Goal: Contribute content: Contribute content

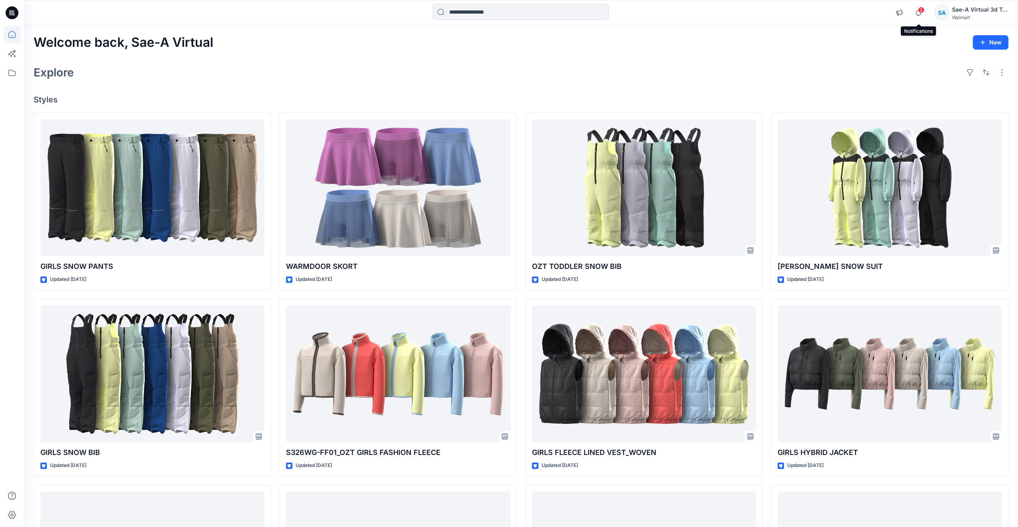
click at [919, 8] on span "2" at bounding box center [921, 10] width 6 height 6
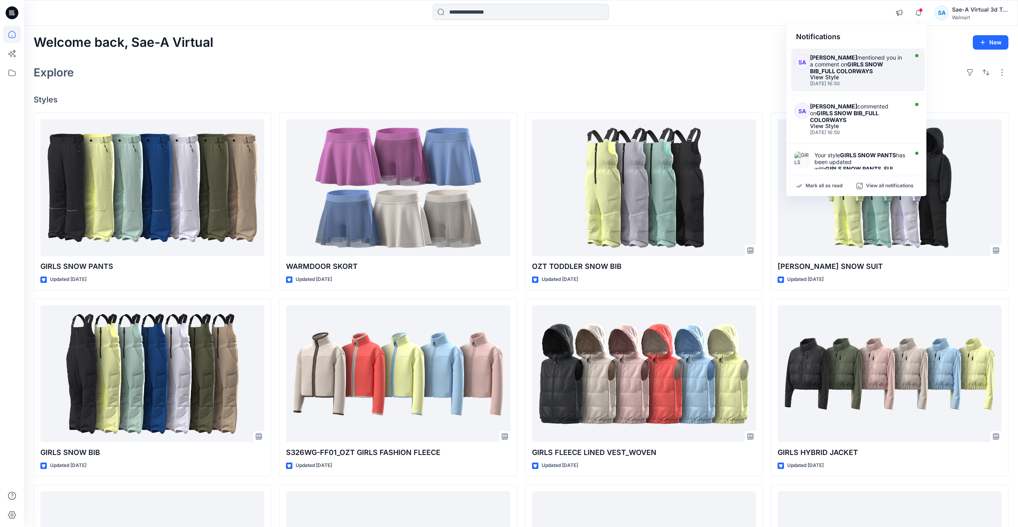
click at [867, 68] on strong "GIRLS SNOW BIB_FULL COLORWAYS" at bounding box center [846, 68] width 73 height 14
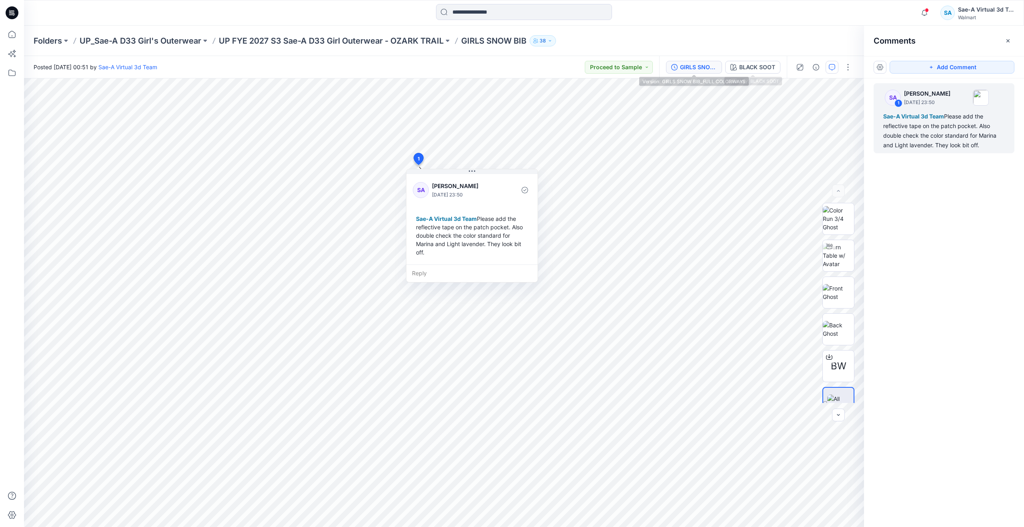
click at [713, 64] on div "GIRLS SNOW BIB_FULL COLORWAYS" at bounding box center [698, 67] width 37 height 9
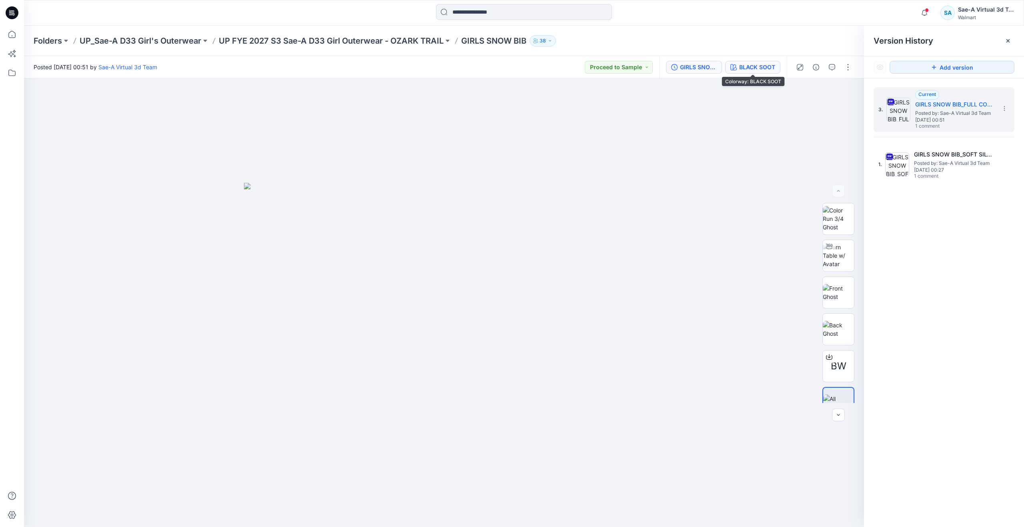
click at [743, 69] on div "BLACK SOOT" at bounding box center [757, 67] width 36 height 9
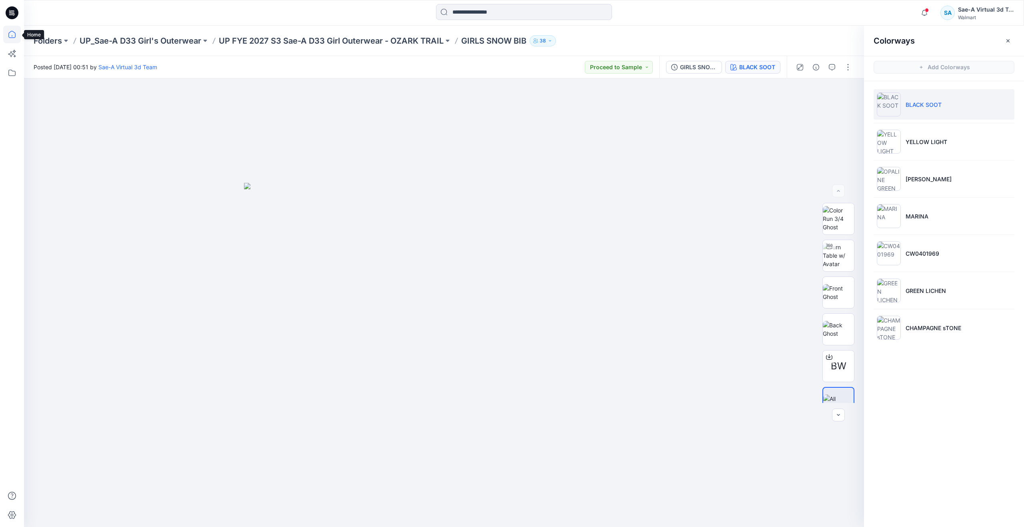
click at [15, 35] on icon at bounding box center [11, 34] width 7 height 7
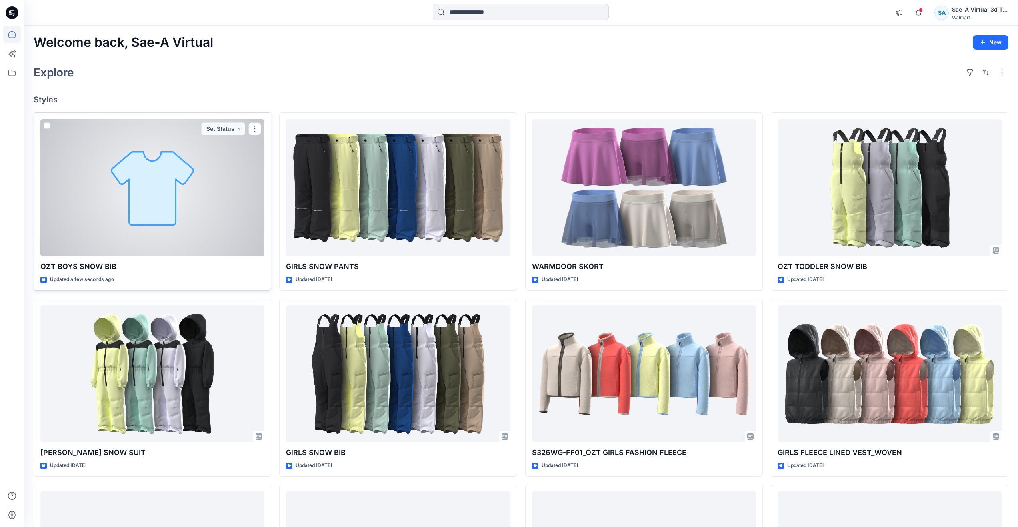
click at [154, 220] on div at bounding box center [152, 187] width 224 height 137
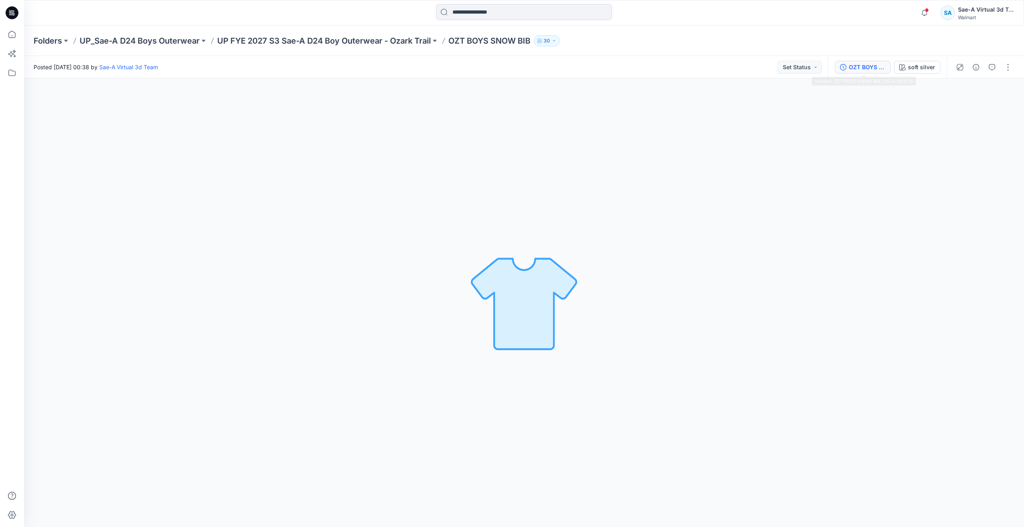
click at [861, 68] on div "OZT BOYS SNOW BIB_SAEA_091025" at bounding box center [867, 67] width 37 height 9
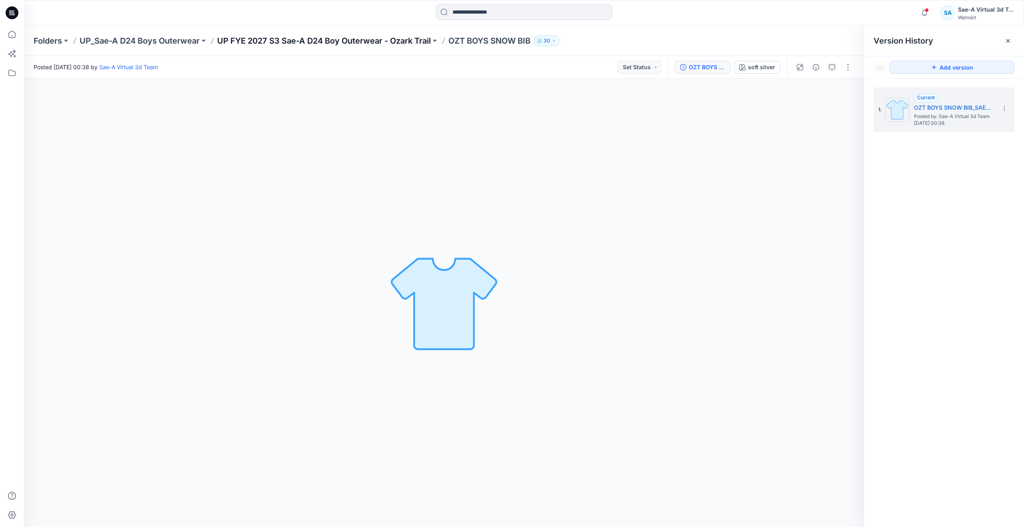
click at [379, 38] on p "UP FYE 2027 S3 Sae-A D24 Boy Outerwear - Ozark Trail" at bounding box center [324, 40] width 214 height 11
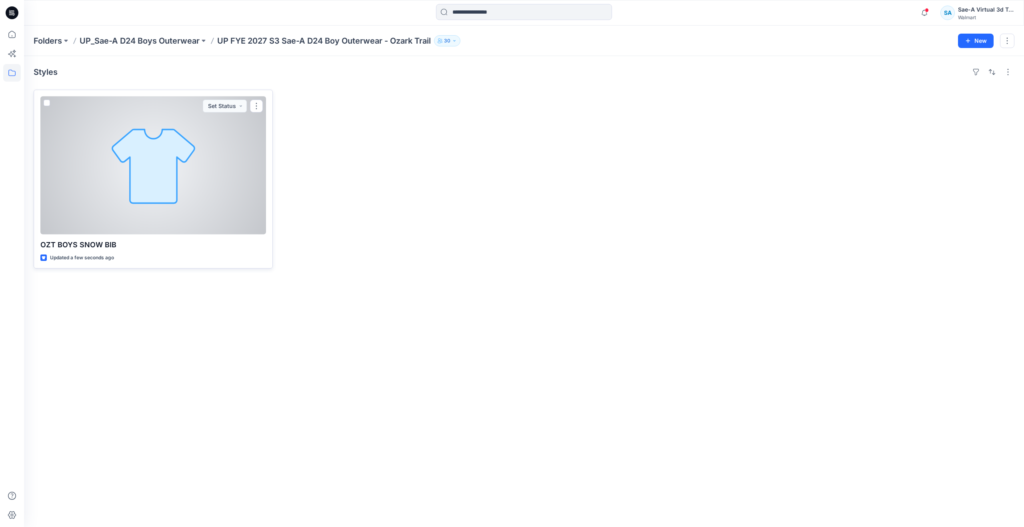
click at [146, 196] on div at bounding box center [153, 165] width 226 height 138
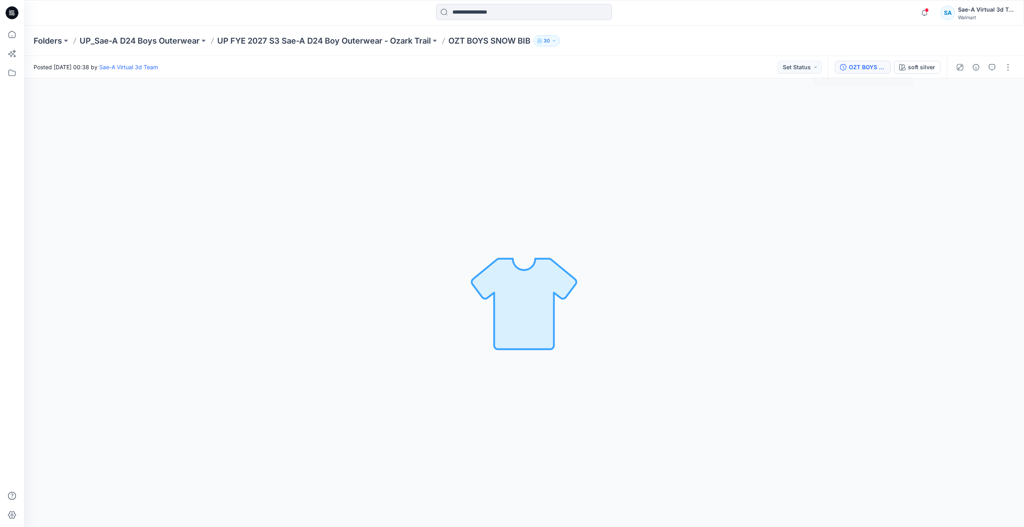
click at [866, 65] on div "OZT BOYS SNOW BIB_SAEA_091025" at bounding box center [867, 67] width 37 height 9
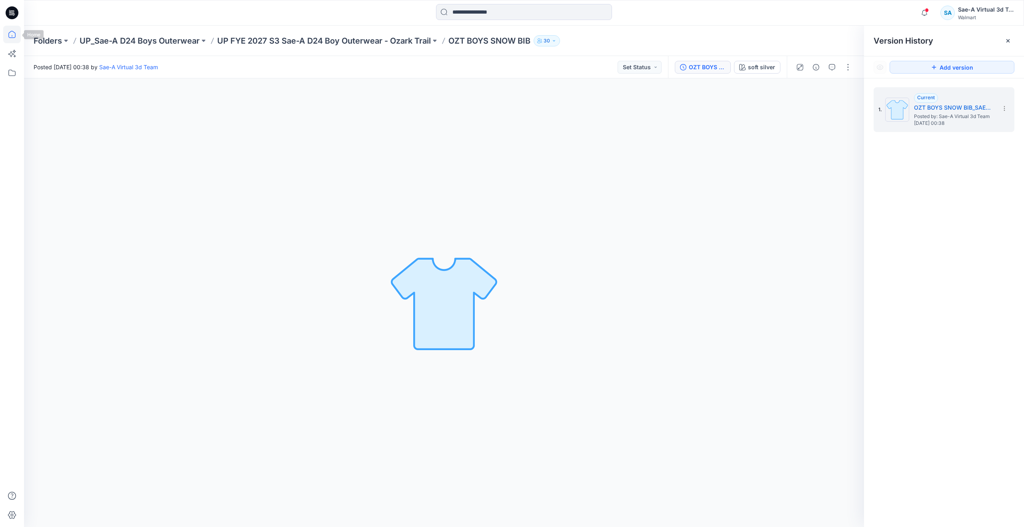
click at [13, 34] on icon at bounding box center [12, 35] width 18 height 18
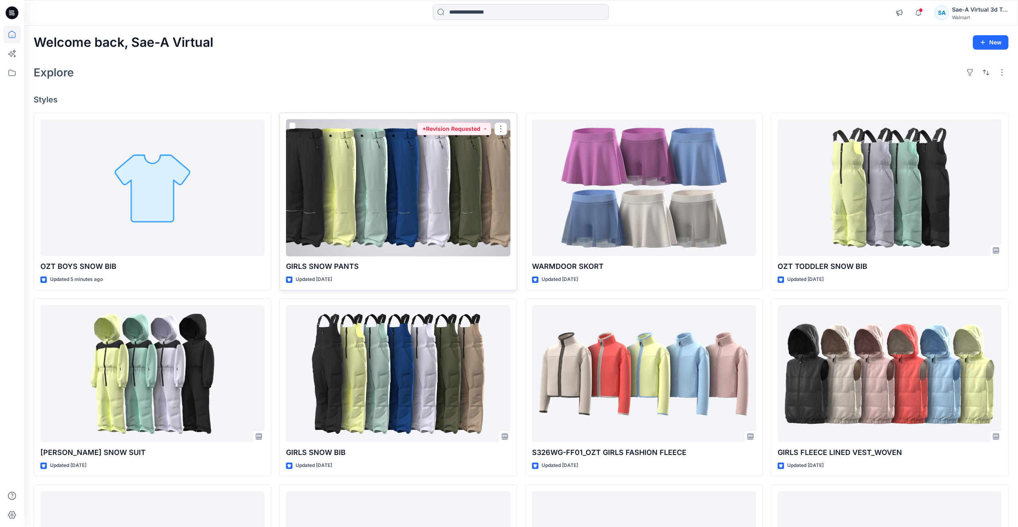
click at [308, 169] on div at bounding box center [398, 187] width 224 height 137
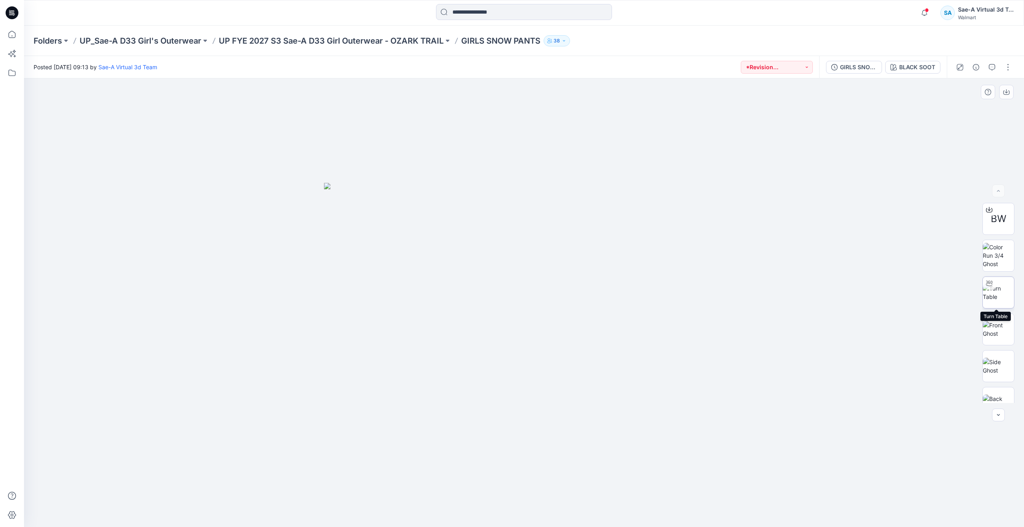
click at [996, 294] on img at bounding box center [998, 292] width 31 height 17
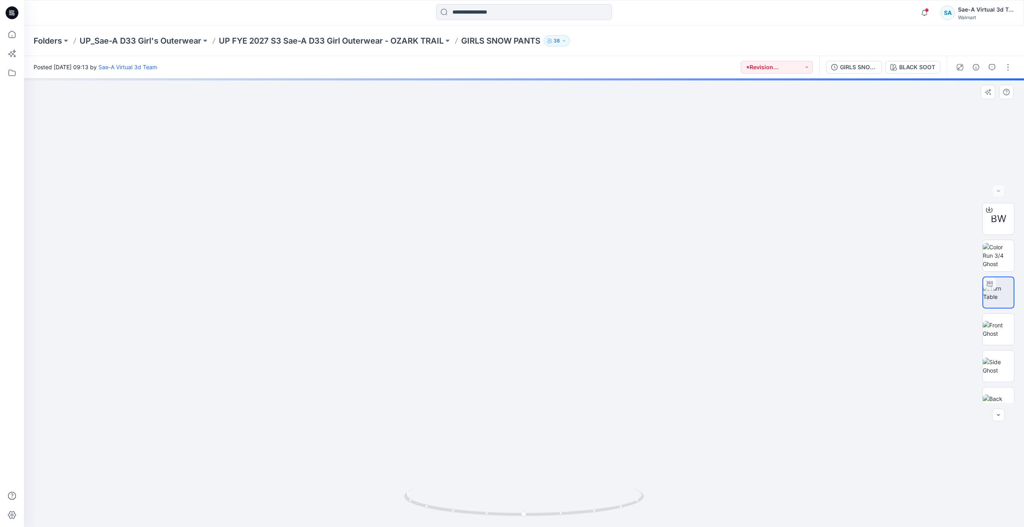
drag, startPoint x: 546, startPoint y: 433, endPoint x: 530, endPoint y: 220, distance: 213.5
drag, startPoint x: 526, startPoint y: 515, endPoint x: 695, endPoint y: 377, distance: 217.6
click at [534, 424] on div at bounding box center [524, 302] width 1000 height 449
click at [17, 38] on icon at bounding box center [12, 35] width 18 height 18
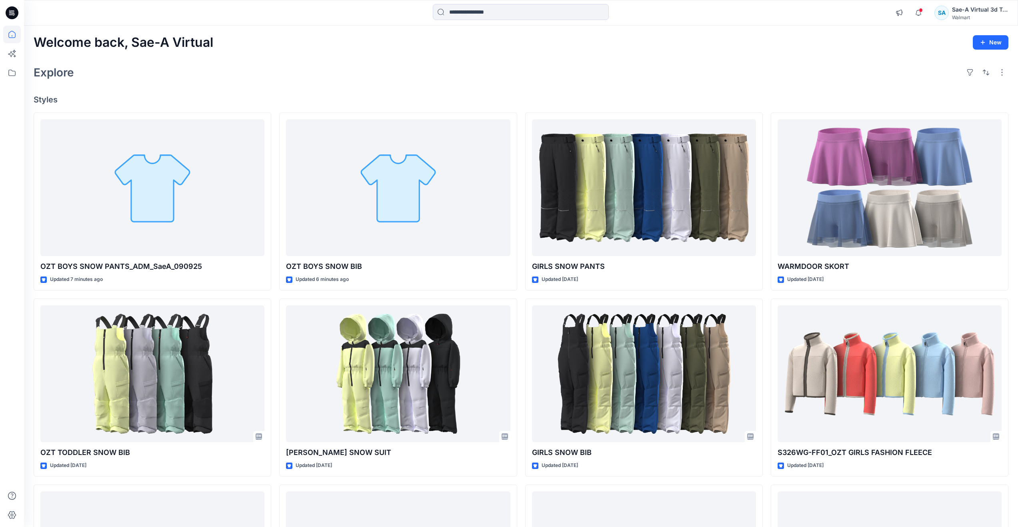
click at [222, 64] on div "Explore" at bounding box center [521, 72] width 975 height 19
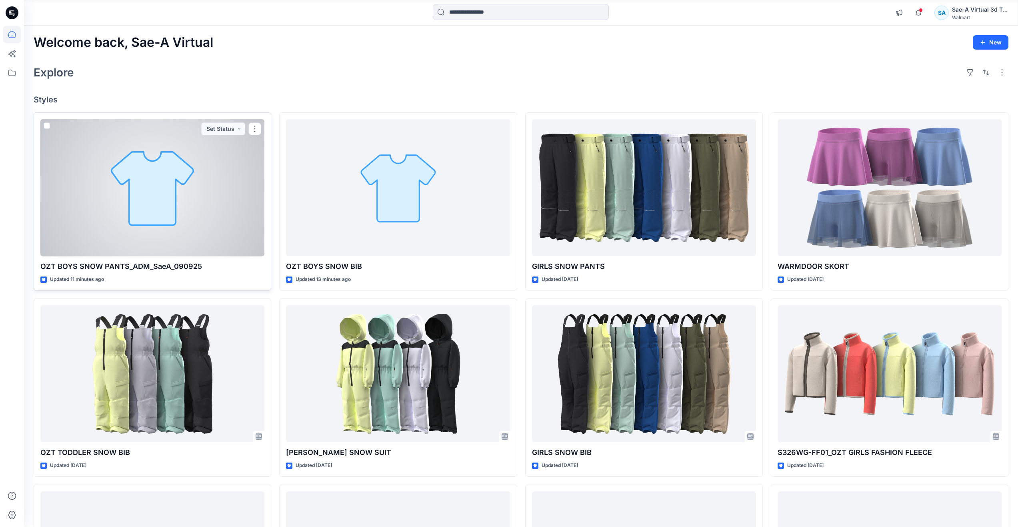
click at [170, 232] on div at bounding box center [152, 187] width 224 height 137
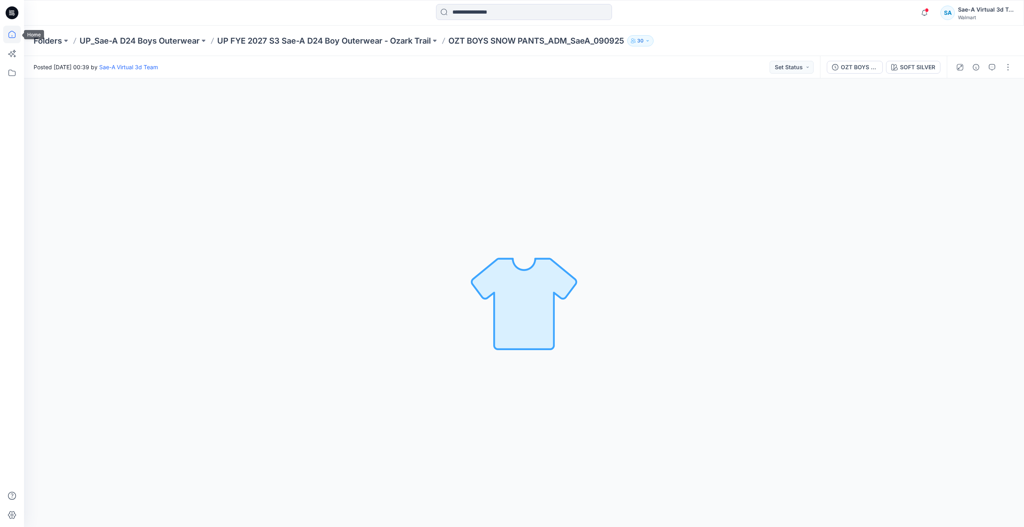
click at [16, 36] on icon at bounding box center [12, 35] width 18 height 18
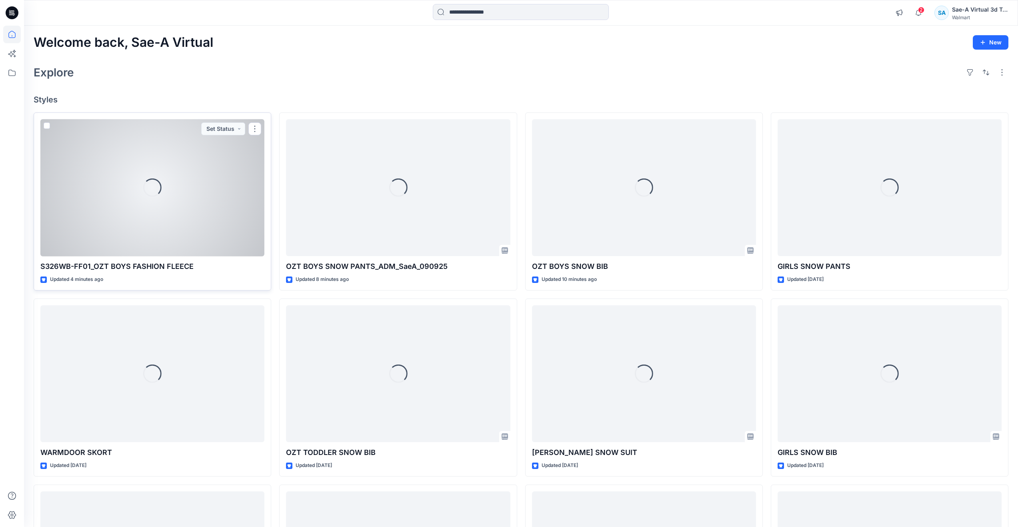
click at [200, 188] on div "Loading..." at bounding box center [152, 187] width 224 height 137
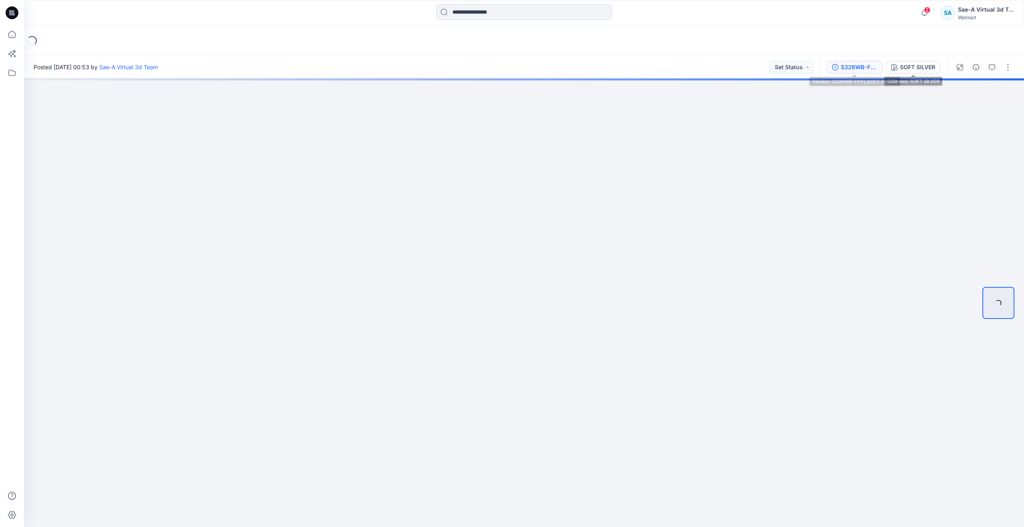
click at [863, 66] on div "S326WB-FF01_SOFT SILVER" at bounding box center [859, 67] width 37 height 9
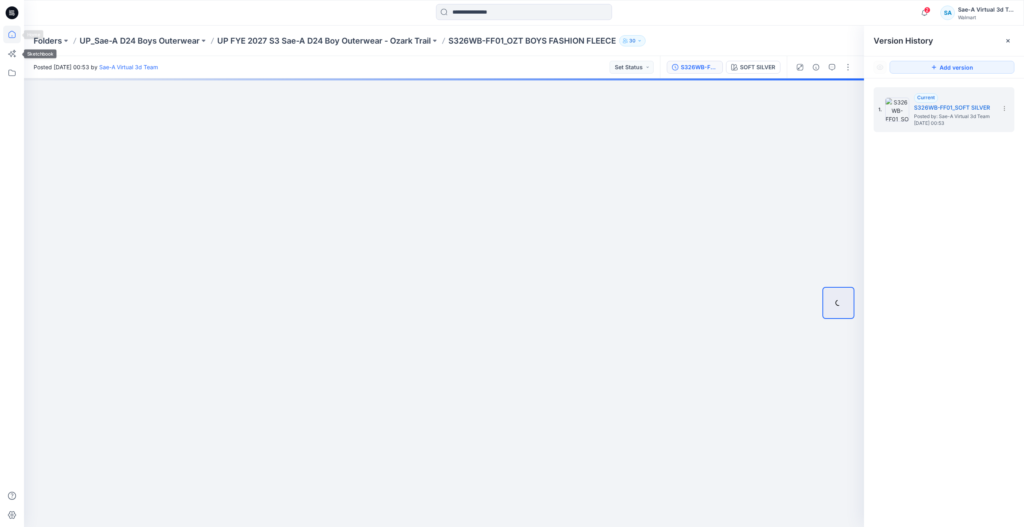
click at [12, 32] on icon at bounding box center [12, 35] width 18 height 18
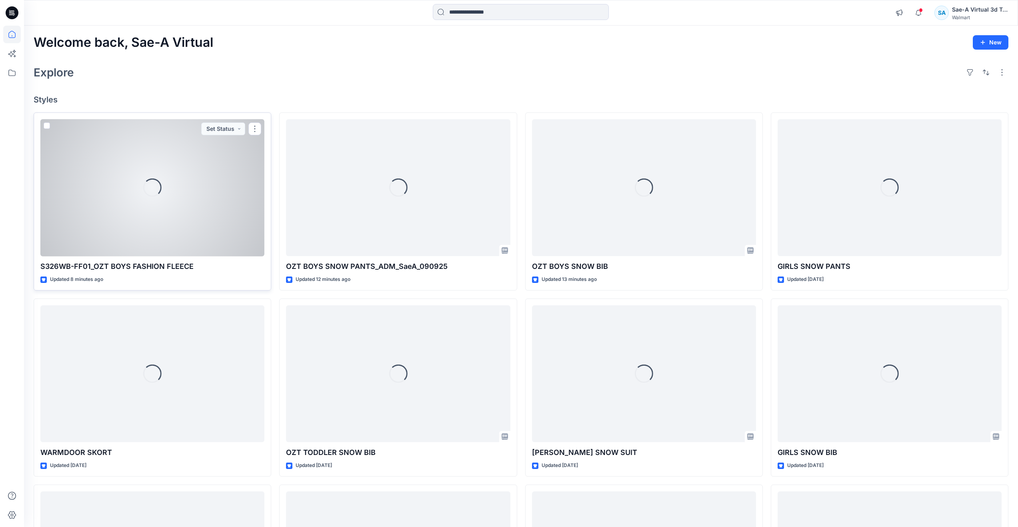
click at [87, 207] on div "Loading..." at bounding box center [152, 187] width 224 height 137
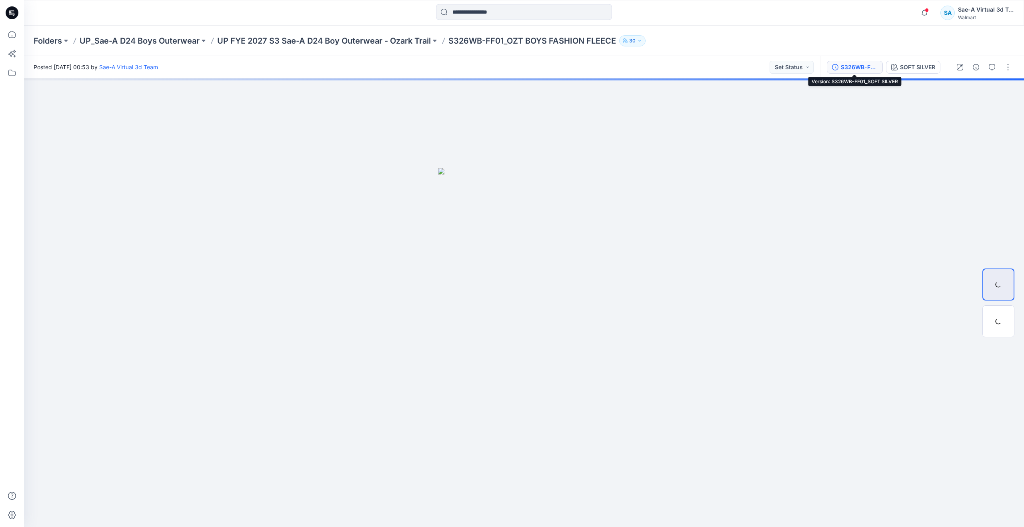
click at [862, 68] on div "S326WB-FF01_SOFT SILVER" at bounding box center [859, 67] width 37 height 9
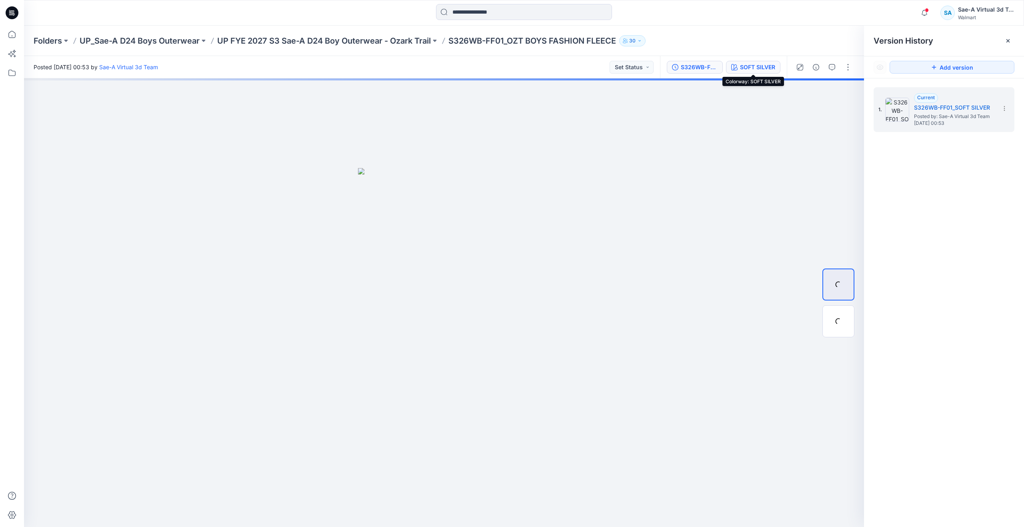
click at [769, 70] on div "SOFT SILVER" at bounding box center [757, 67] width 35 height 9
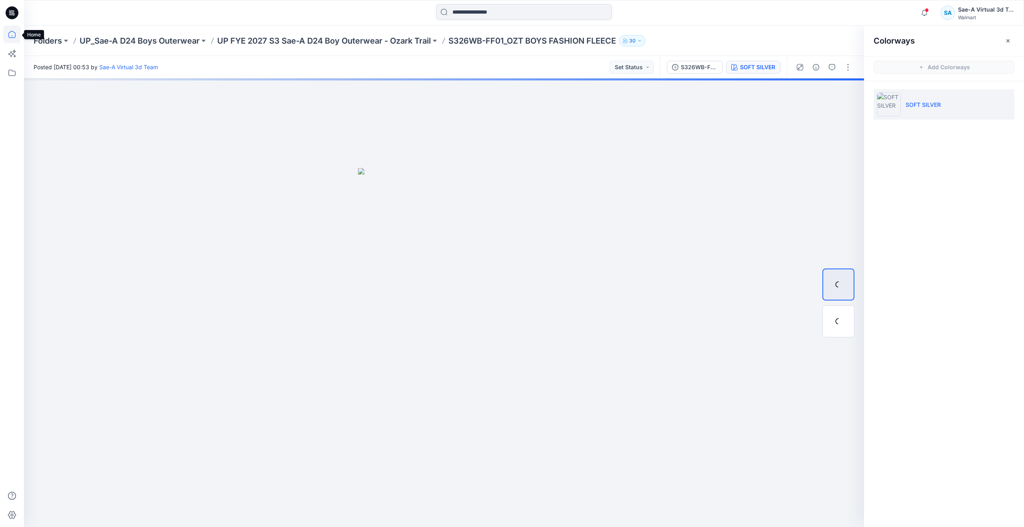
click at [10, 33] on icon at bounding box center [12, 35] width 18 height 18
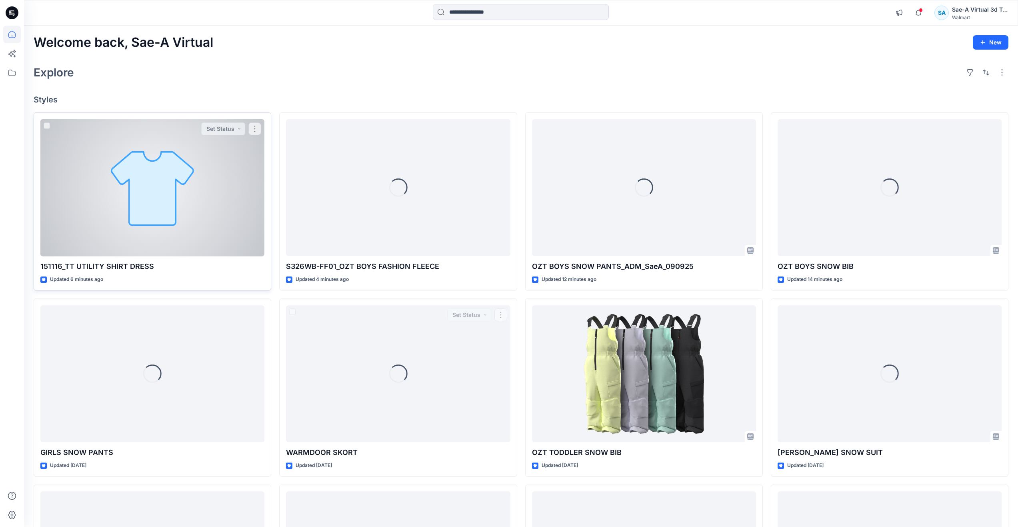
click at [143, 206] on div at bounding box center [152, 187] width 224 height 137
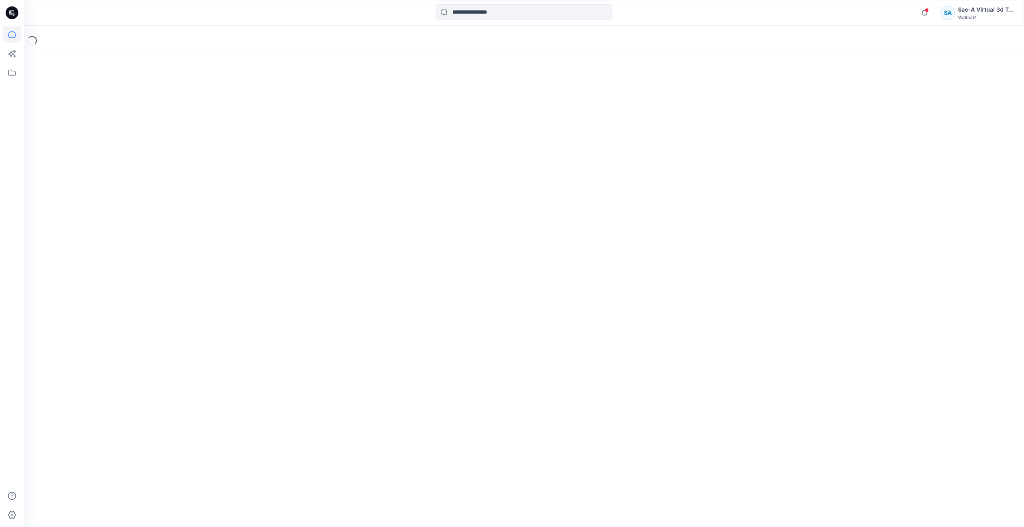
click at [20, 41] on icon at bounding box center [12, 35] width 18 height 18
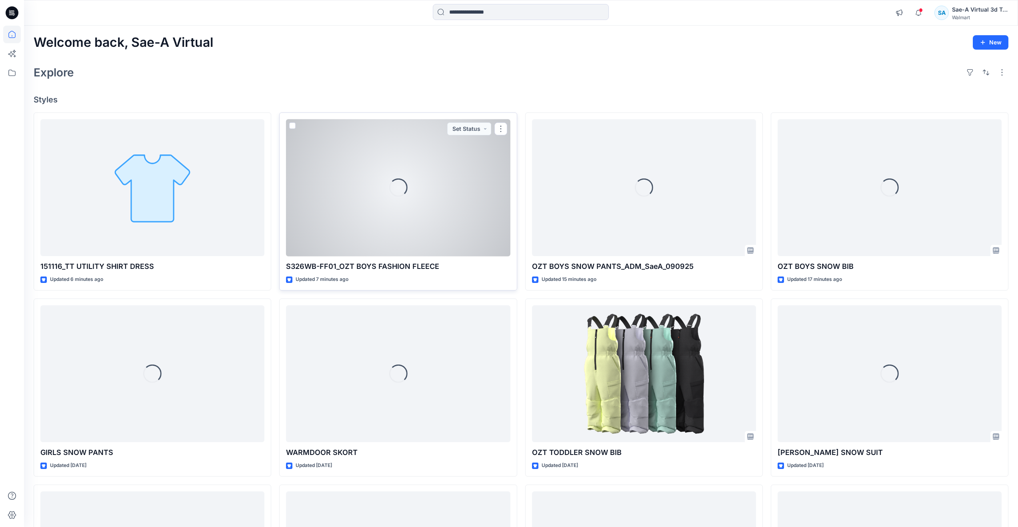
click at [403, 222] on div "Loading..." at bounding box center [398, 187] width 224 height 137
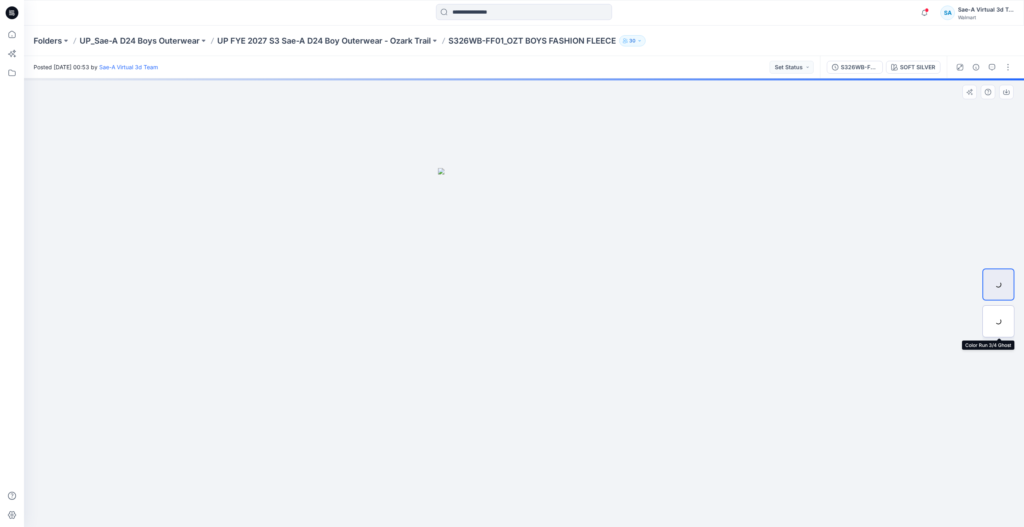
click at [997, 321] on div at bounding box center [999, 321] width 32 height 32
click at [14, 40] on icon at bounding box center [12, 35] width 18 height 18
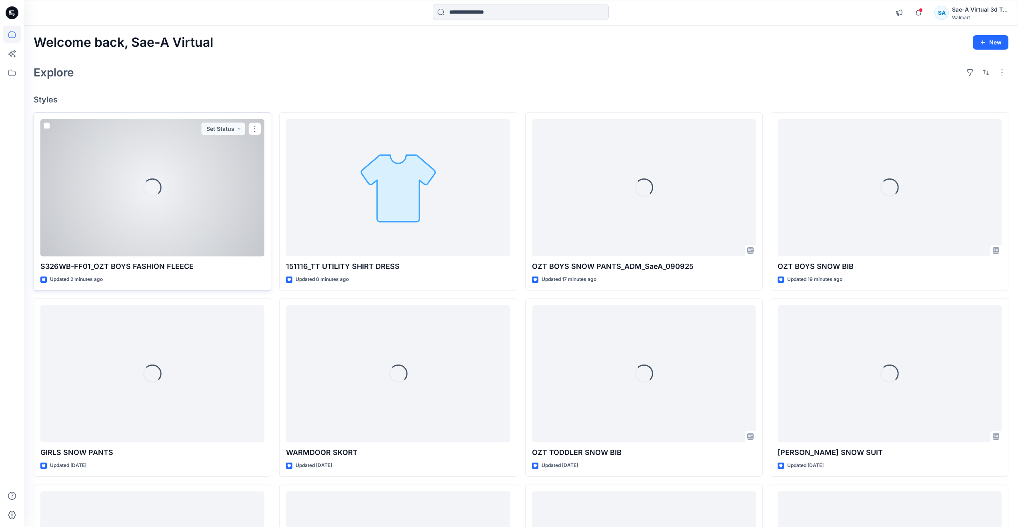
click at [112, 195] on div "Loading..." at bounding box center [152, 187] width 224 height 137
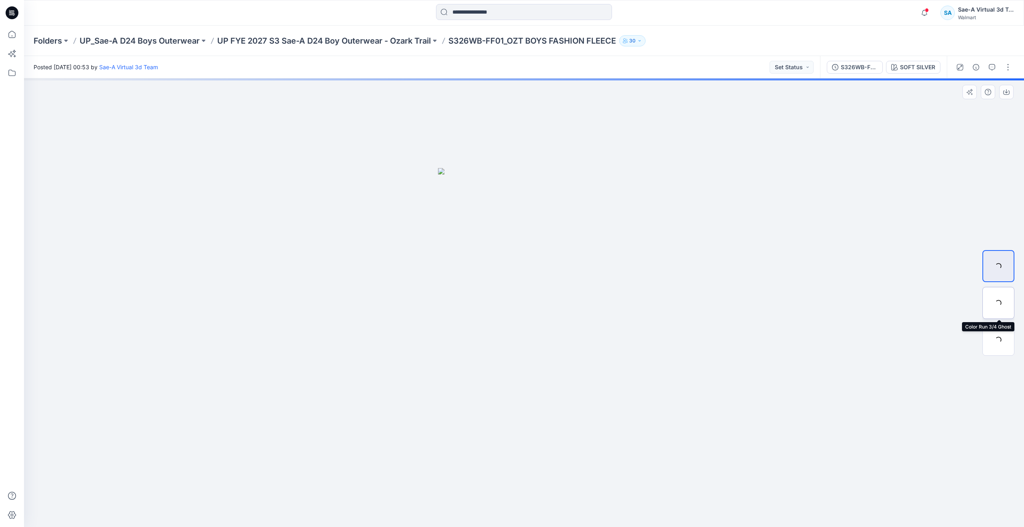
click at [993, 299] on div at bounding box center [999, 303] width 32 height 32
click at [842, 64] on div "S326WB-FF01_SOFT SILVER" at bounding box center [859, 67] width 37 height 9
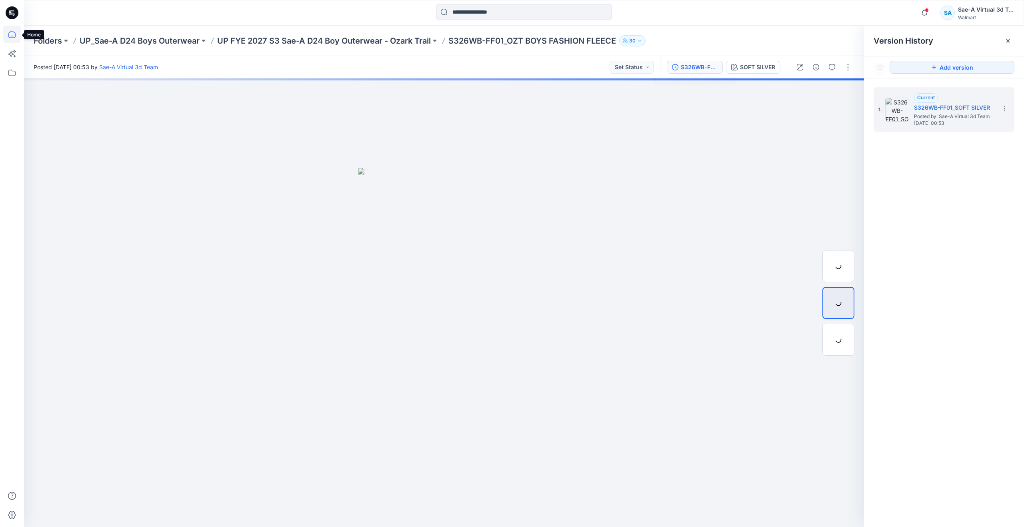
click at [6, 39] on icon at bounding box center [12, 35] width 18 height 18
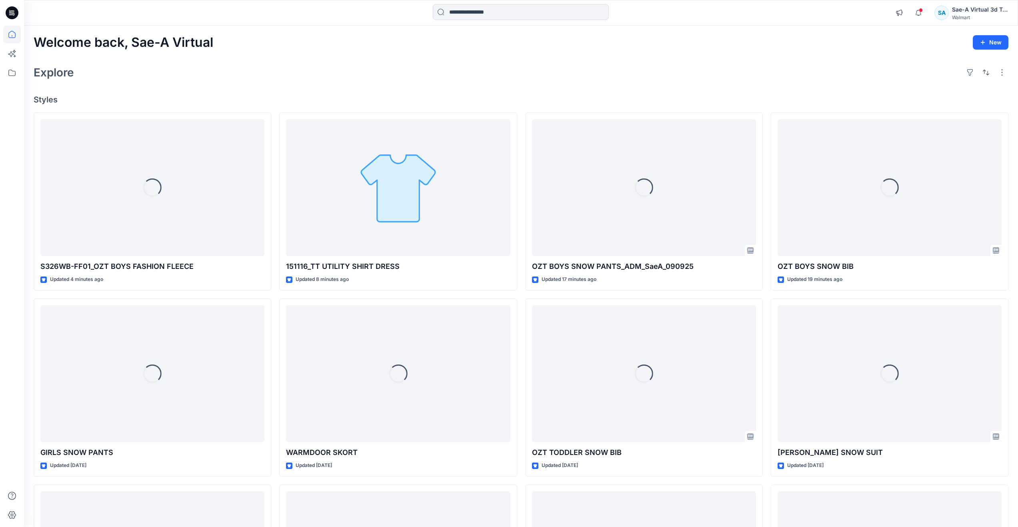
click at [317, 40] on div "Welcome back, Sae-A Virtual New" at bounding box center [521, 42] width 975 height 15
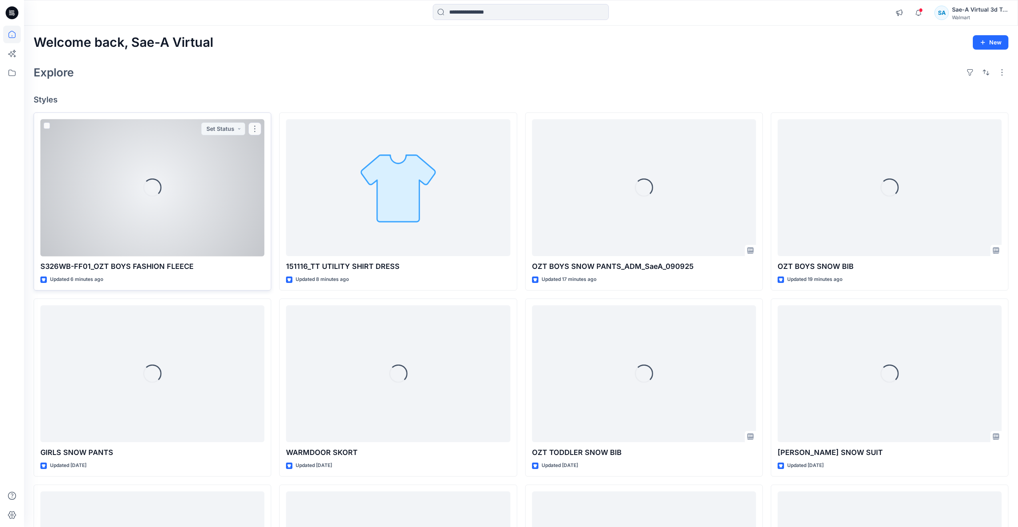
click at [130, 237] on div "Loading..." at bounding box center [152, 187] width 224 height 137
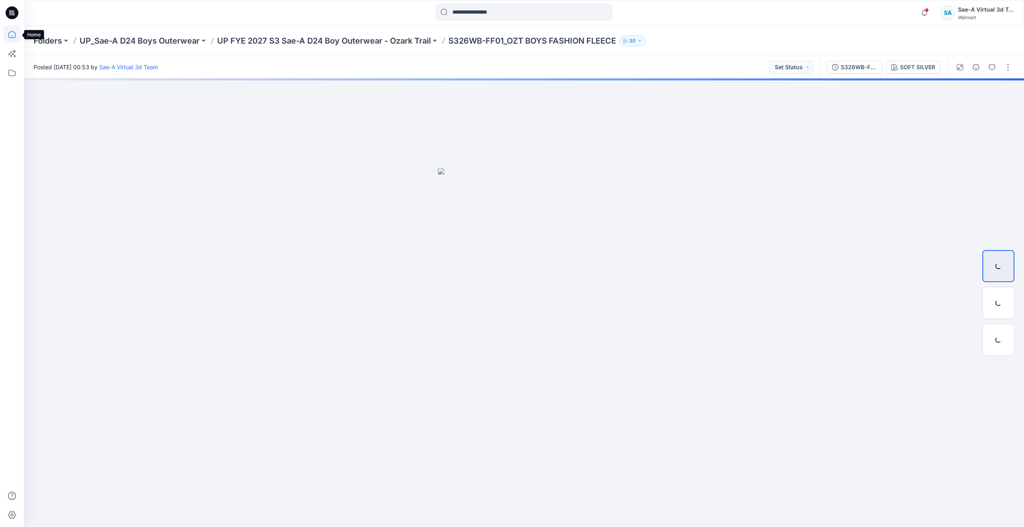
click at [17, 36] on icon at bounding box center [12, 35] width 18 height 18
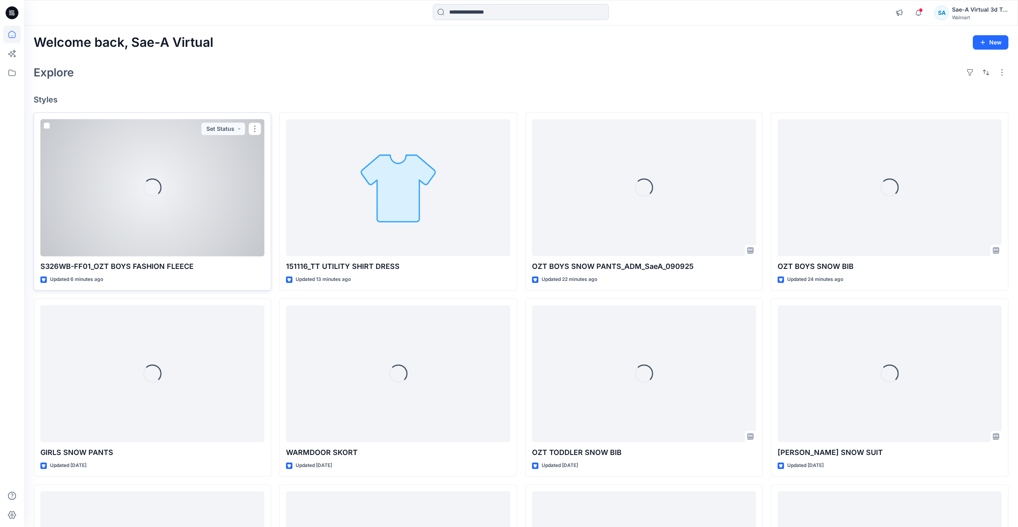
click at [140, 213] on div "Loading..." at bounding box center [152, 187] width 224 height 137
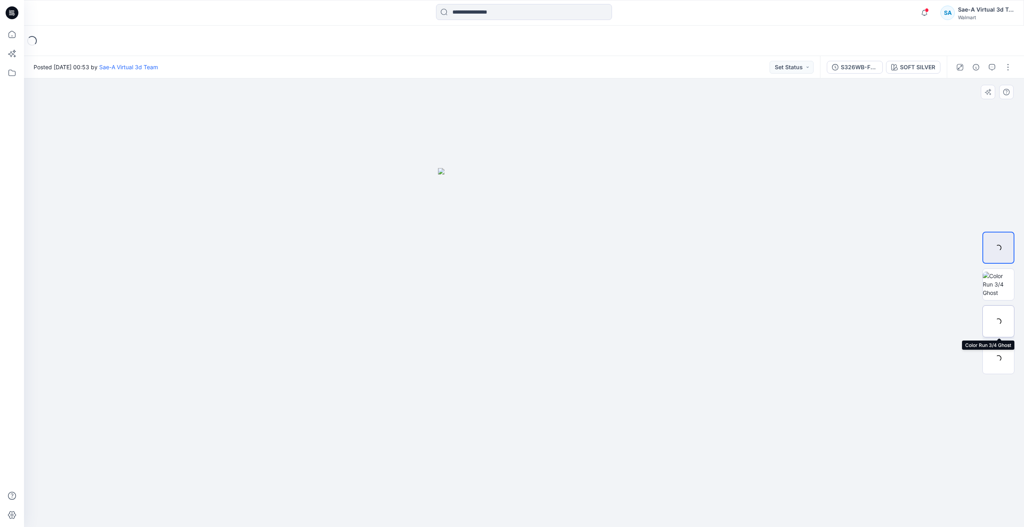
click at [997, 327] on div at bounding box center [999, 321] width 32 height 32
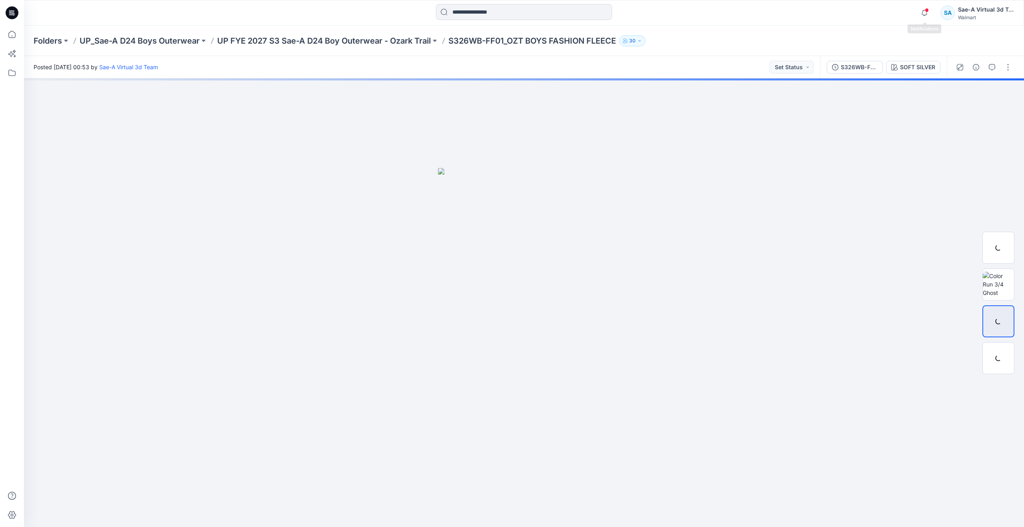
click at [933, 15] on div "Notifications Your style OZT BOYS SNOW PANTS_ADM_SaeA_090925 is ready 8 minutes…" at bounding box center [966, 13] width 98 height 18
click at [926, 14] on icon "button" at bounding box center [924, 13] width 15 height 16
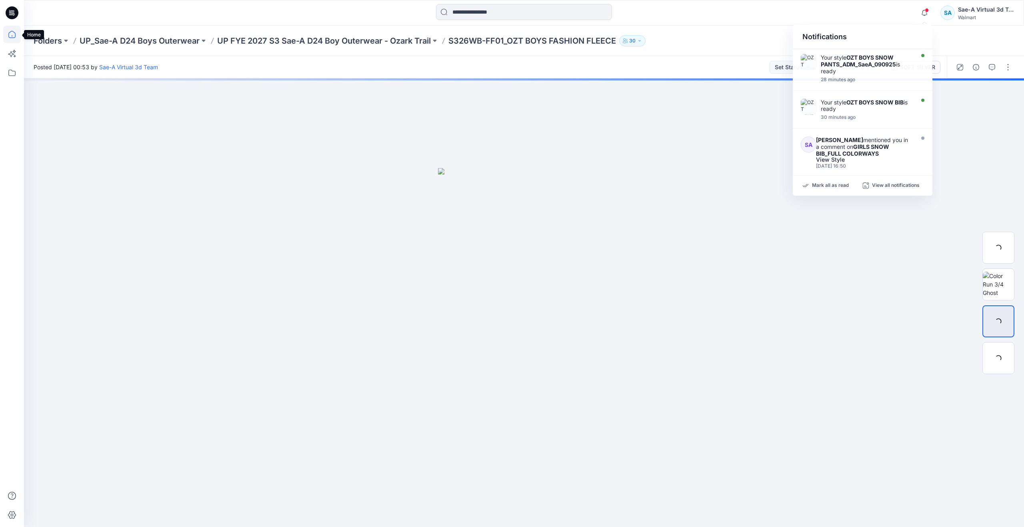
click at [17, 30] on icon at bounding box center [12, 35] width 18 height 18
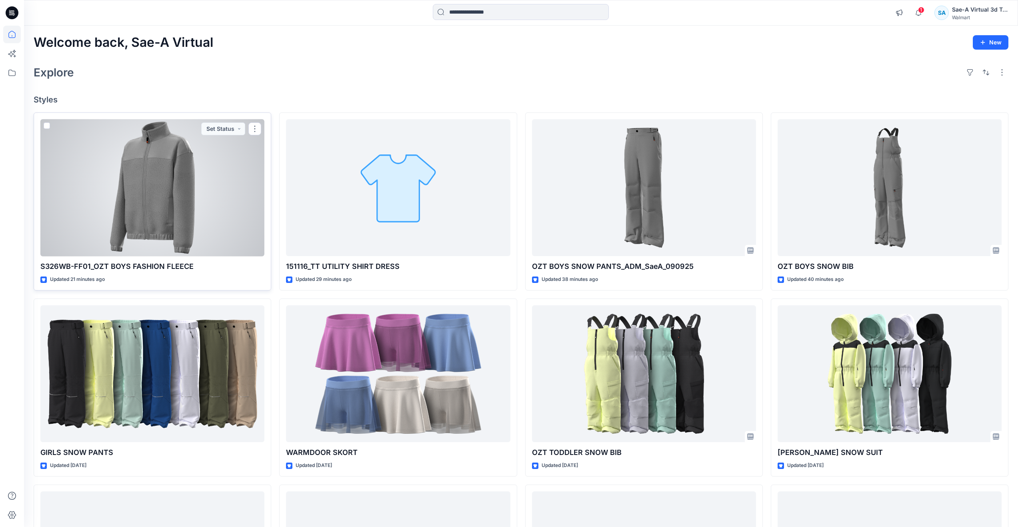
click at [144, 162] on div at bounding box center [152, 187] width 224 height 137
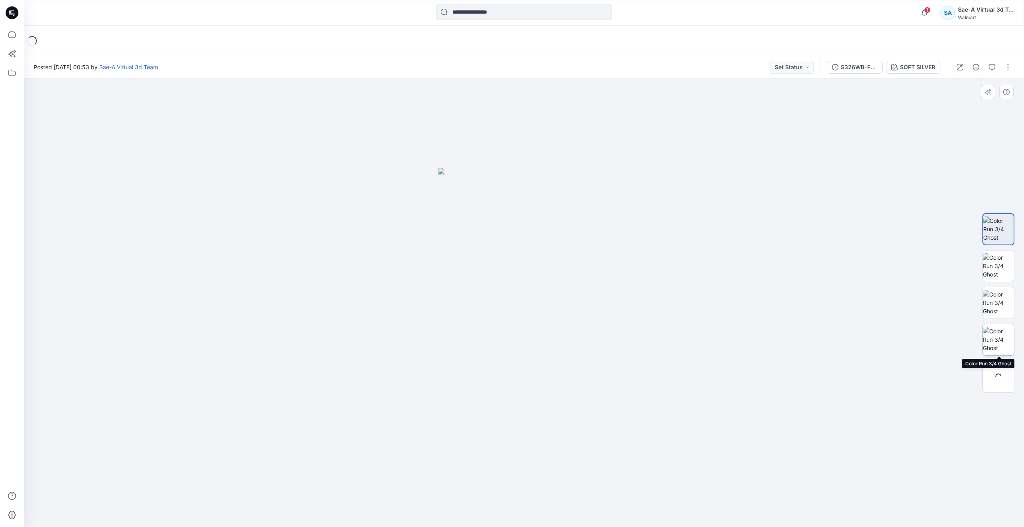
click at [999, 344] on img at bounding box center [998, 339] width 31 height 25
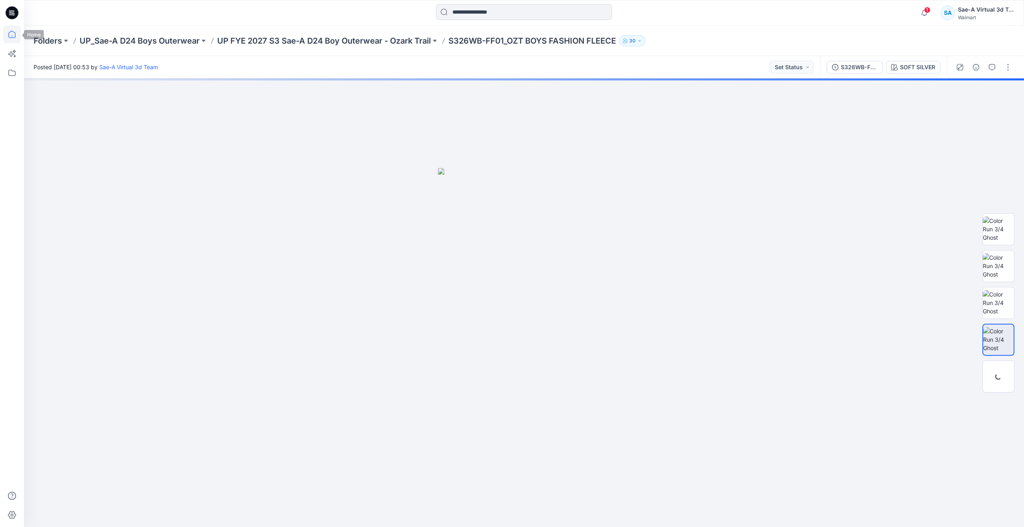
click at [14, 37] on icon at bounding box center [12, 35] width 18 height 18
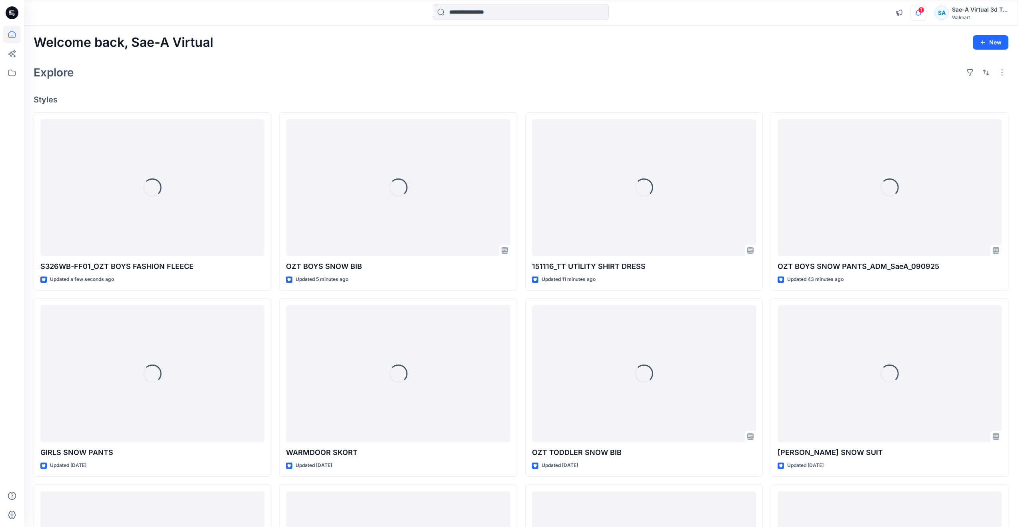
click at [916, 18] on icon "button" at bounding box center [918, 13] width 15 height 16
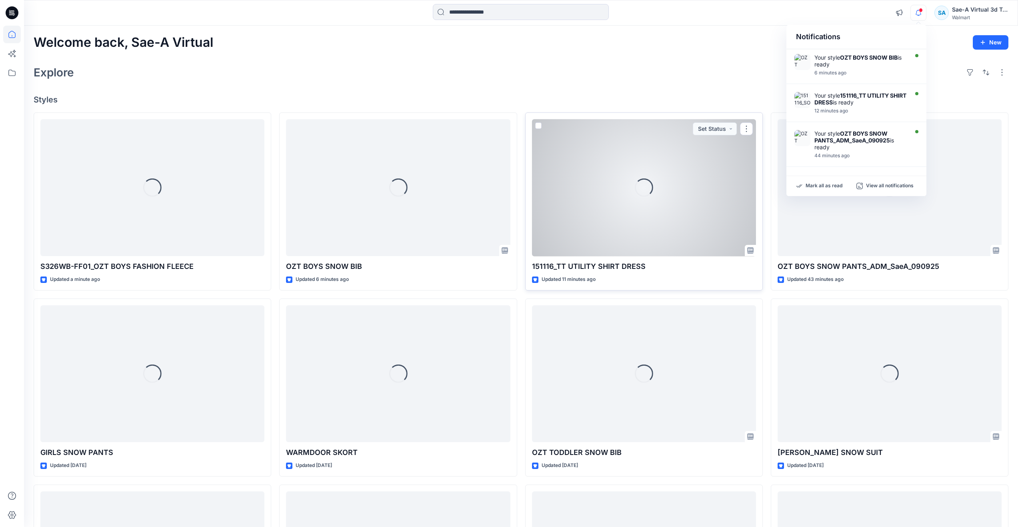
click at [551, 227] on div "Loading..." at bounding box center [644, 187] width 224 height 137
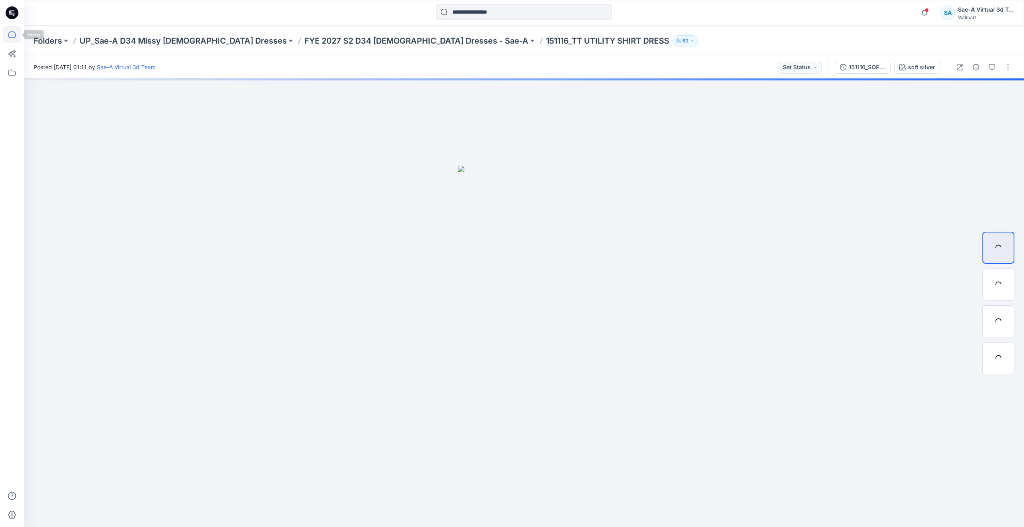
click at [11, 33] on icon at bounding box center [12, 35] width 18 height 18
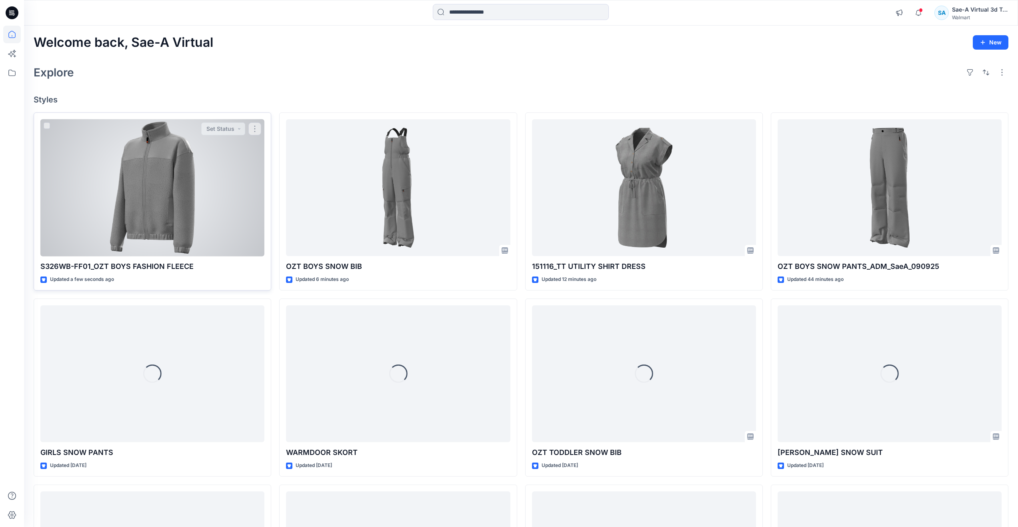
click at [105, 231] on div at bounding box center [152, 187] width 224 height 137
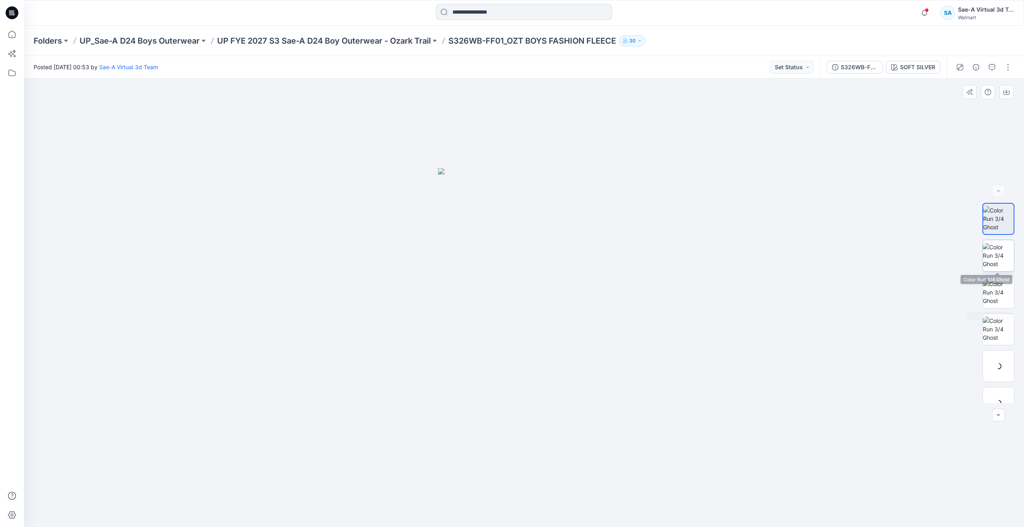
click at [992, 247] on img at bounding box center [998, 255] width 31 height 25
click at [992, 318] on div at bounding box center [999, 313] width 32 height 32
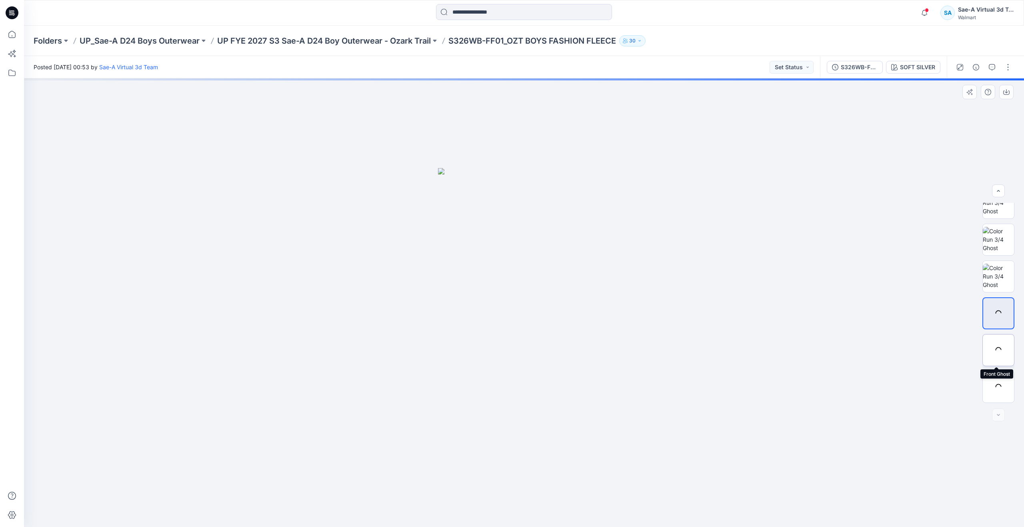
click at [991, 358] on div at bounding box center [999, 350] width 32 height 32
click at [7, 44] on div at bounding box center [12, 276] width 18 height 501
click at [11, 38] on icon at bounding box center [11, 34] width 7 height 7
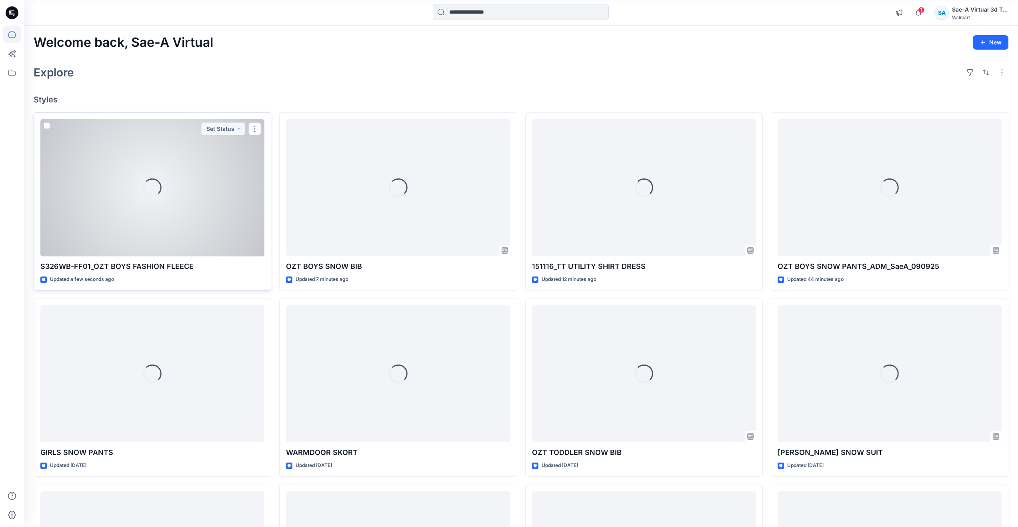
click at [112, 195] on div "Loading..." at bounding box center [152, 187] width 224 height 137
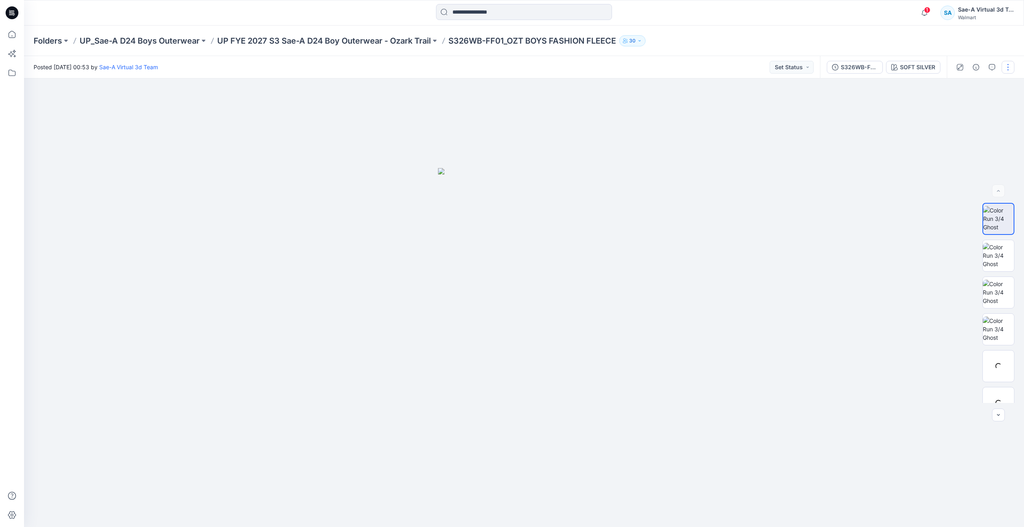
click at [1010, 64] on button "button" at bounding box center [1008, 67] width 13 height 13
click at [969, 109] on button "Edit" at bounding box center [975, 108] width 74 height 15
click at [970, 106] on button "Edit" at bounding box center [975, 108] width 74 height 15
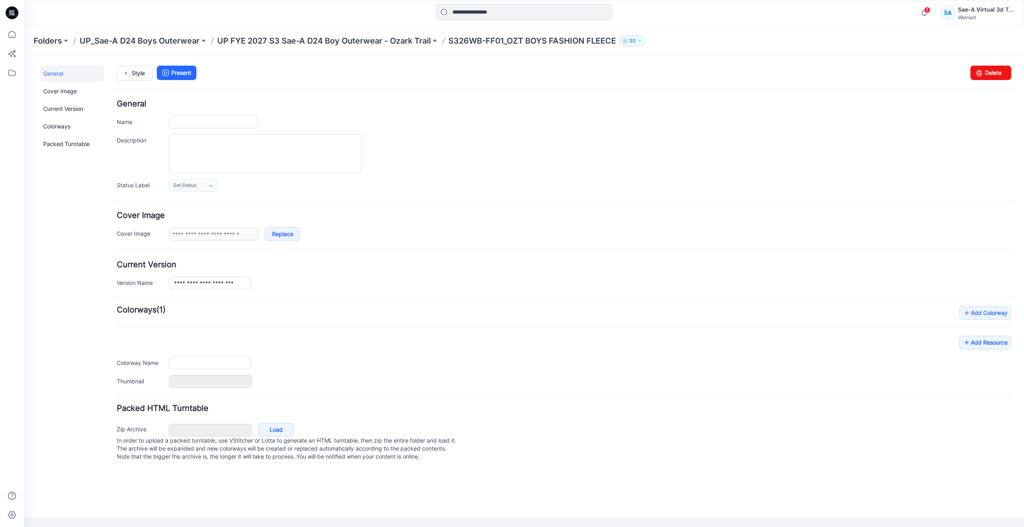
type input "**********"
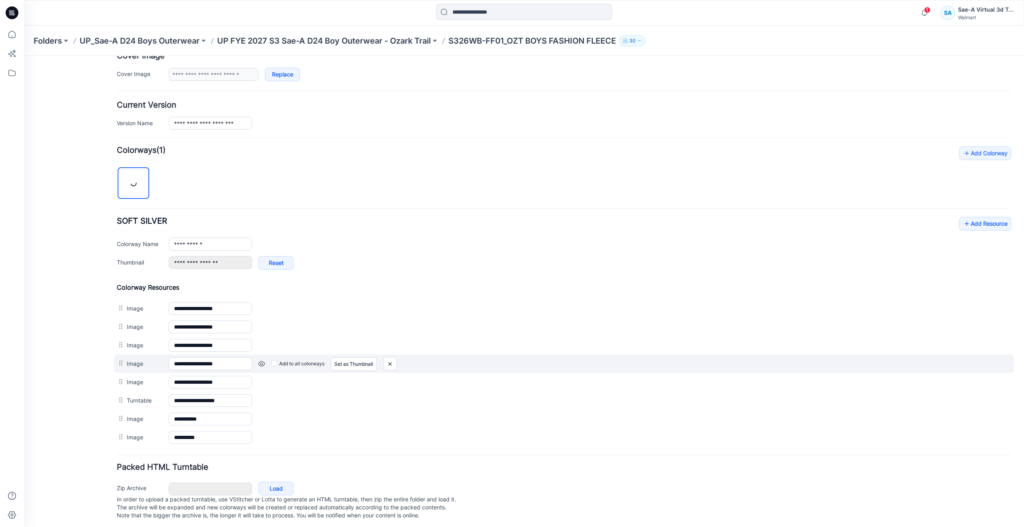
scroll to position [160, 0]
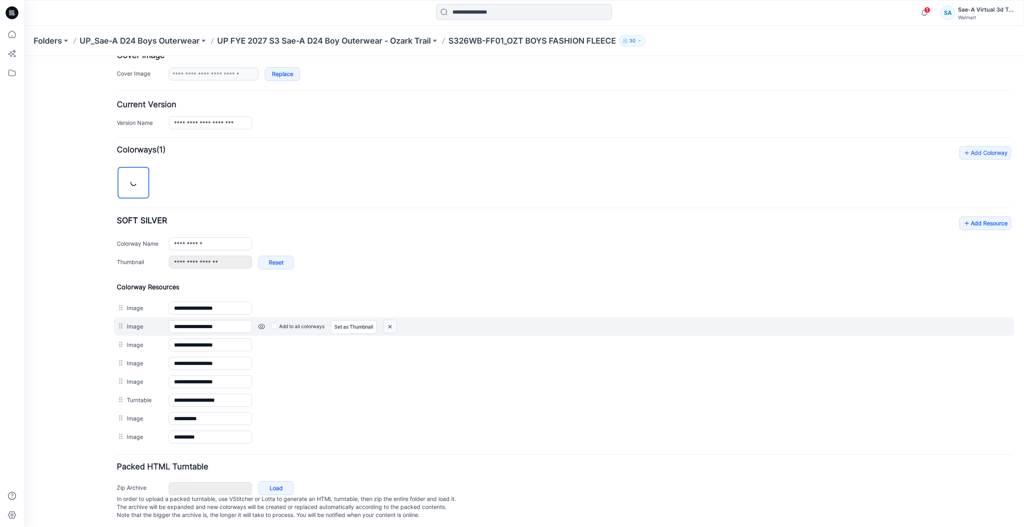
click at [390, 326] on img at bounding box center [390, 326] width 13 height 13
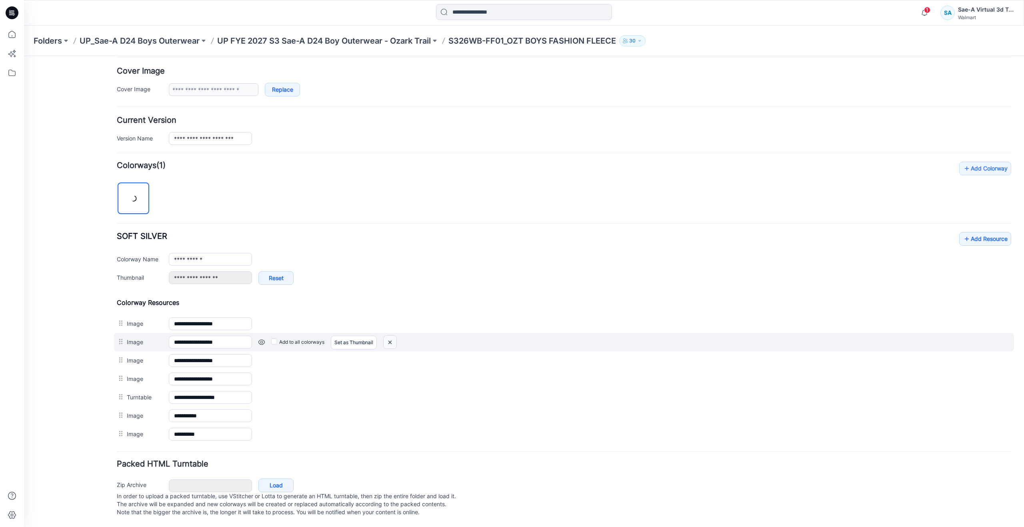
scroll to position [152, 0]
click at [387, 336] on img at bounding box center [390, 342] width 13 height 13
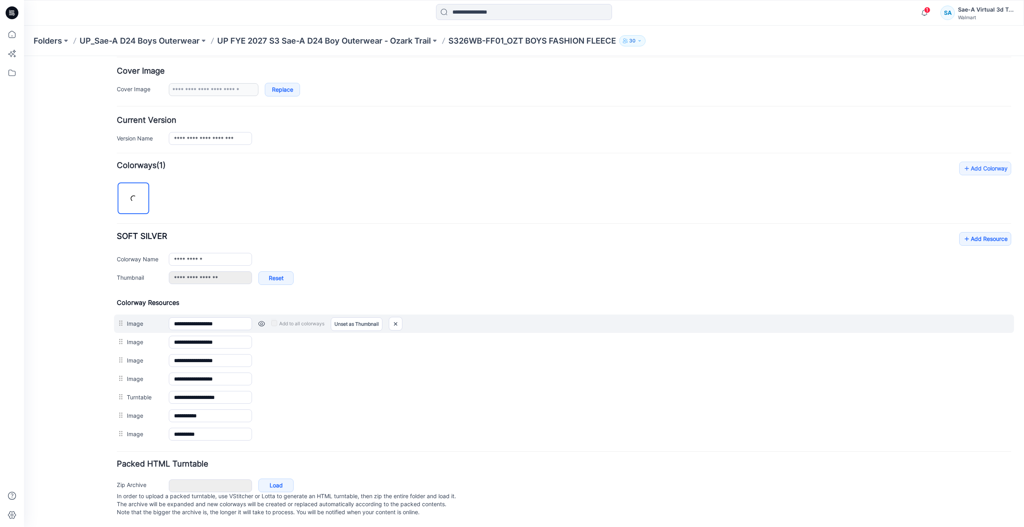
scroll to position [134, 0]
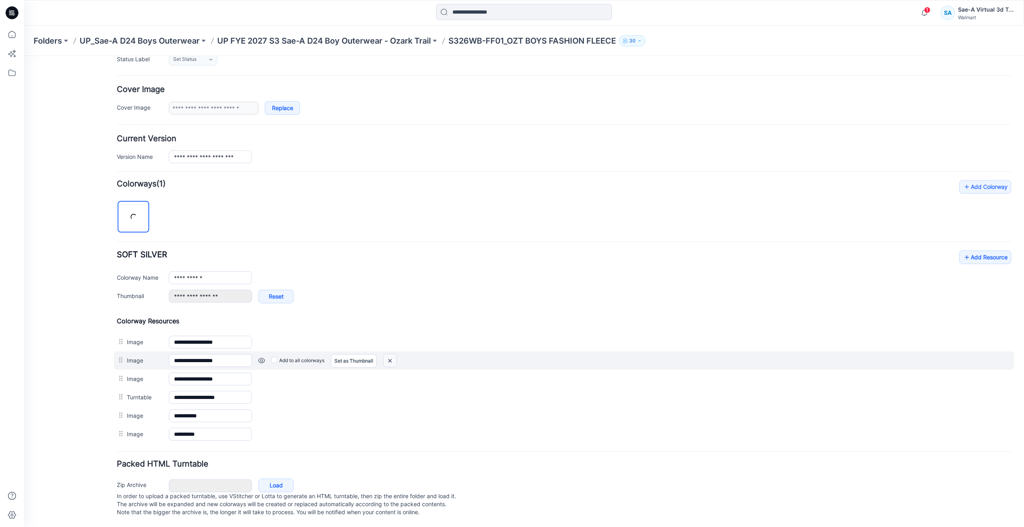
click at [394, 354] on img at bounding box center [390, 360] width 13 height 13
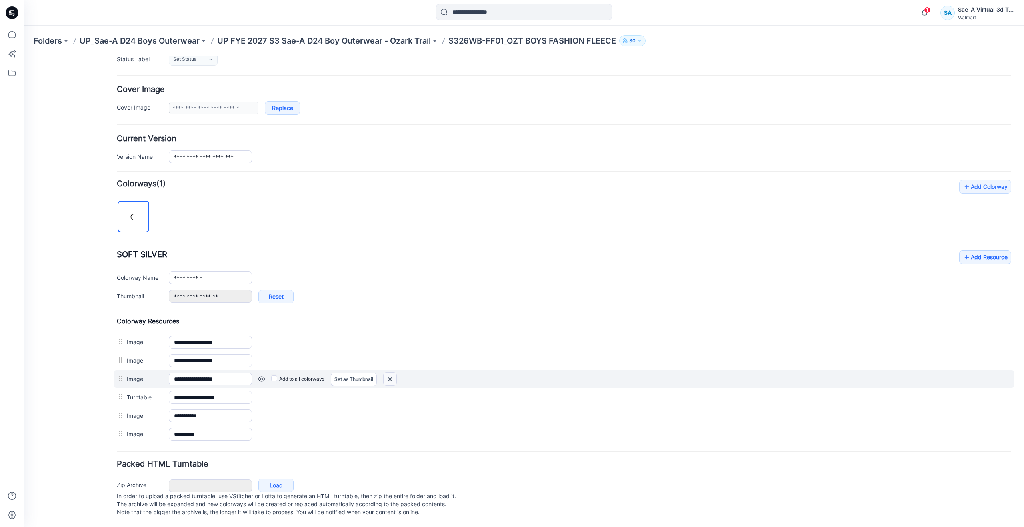
scroll to position [116, 0]
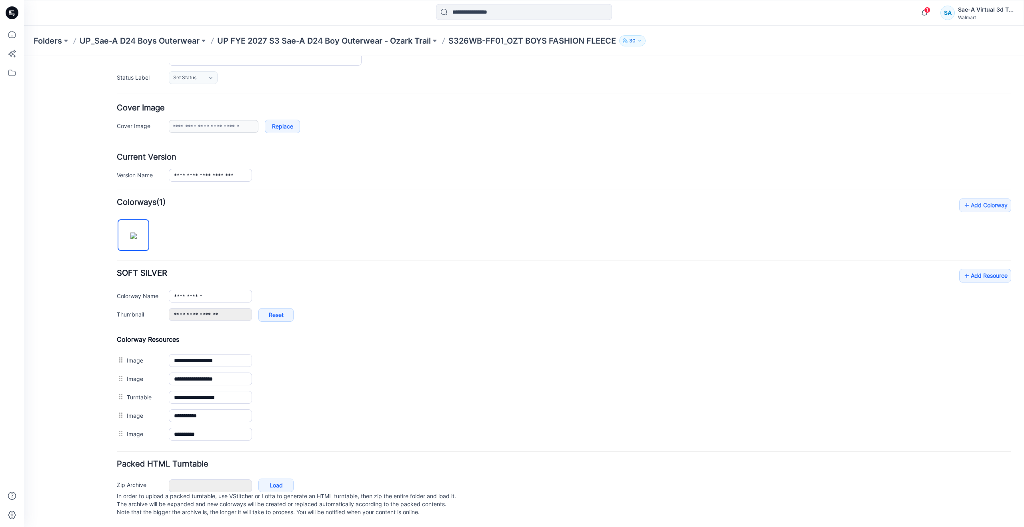
click at [24, 56] on img at bounding box center [24, 56] width 0 height 0
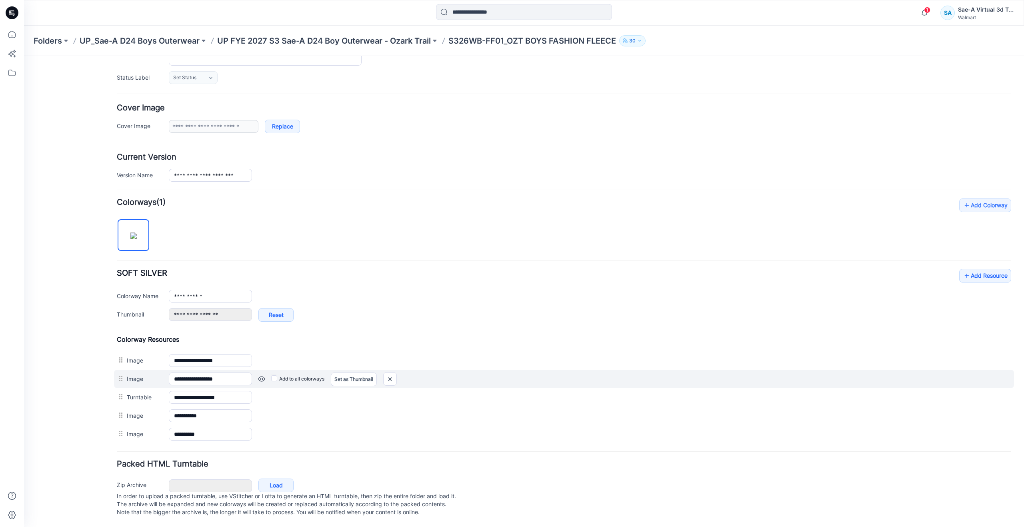
click at [387, 372] on div at bounding box center [390, 379] width 14 height 14
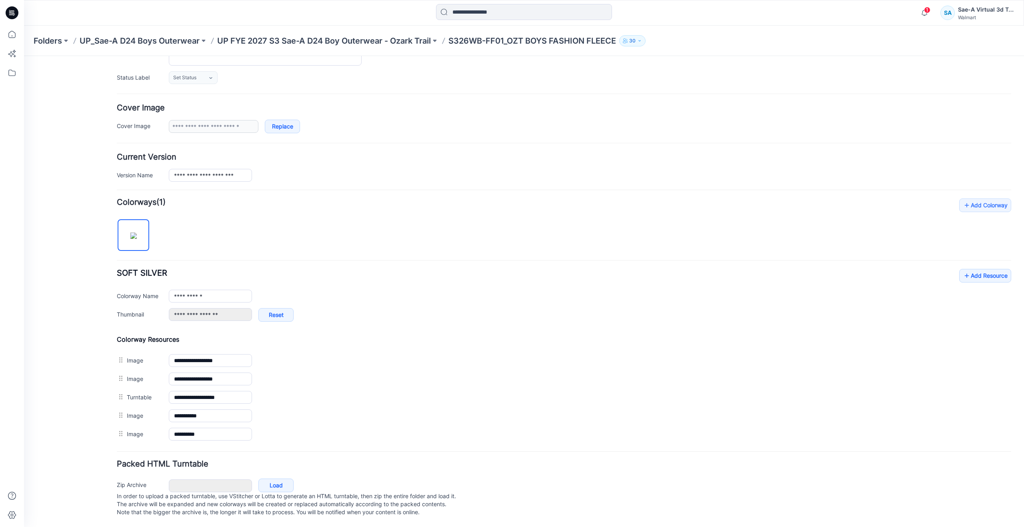
click at [86, 294] on div "General Cover Image Current Version Colorways Packed Turntable" at bounding box center [72, 242] width 64 height 569
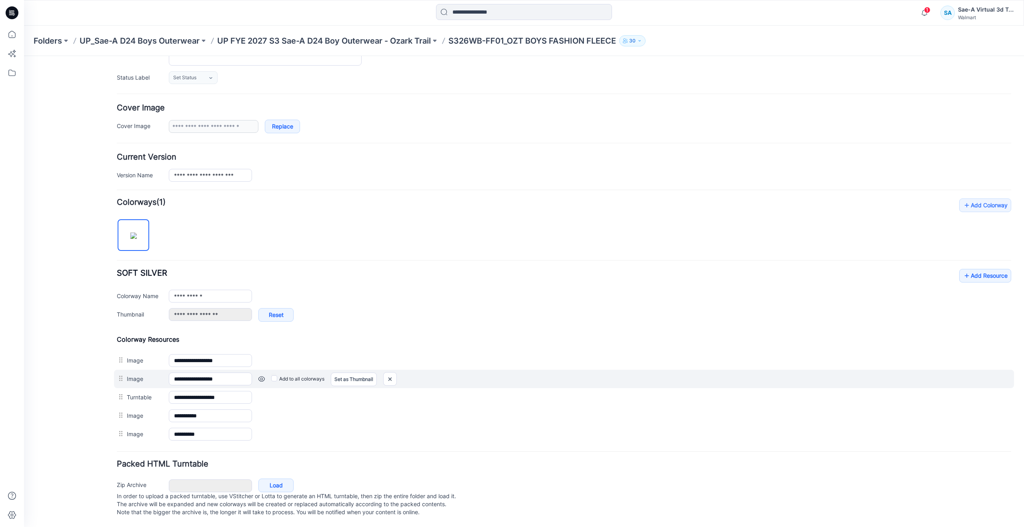
click at [389, 372] on div at bounding box center [390, 379] width 14 height 14
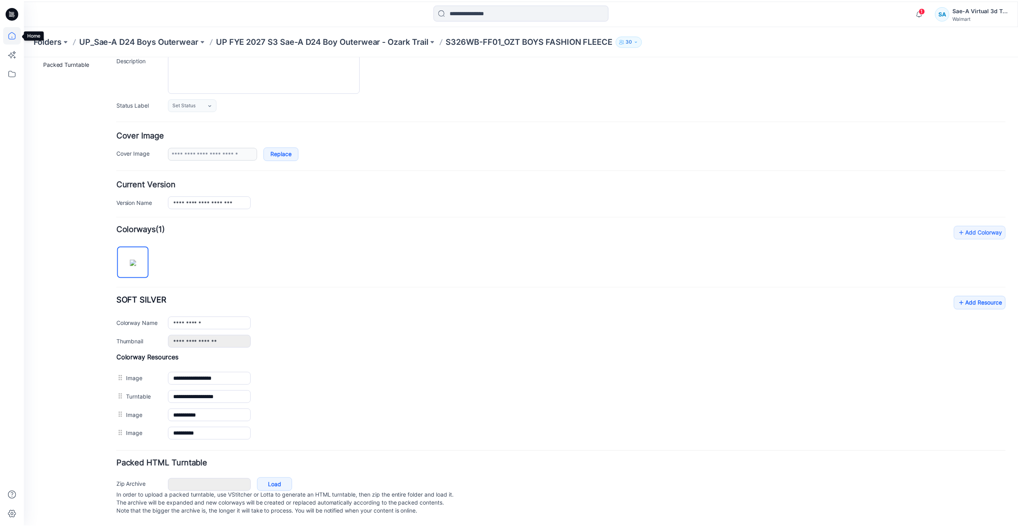
scroll to position [88, 0]
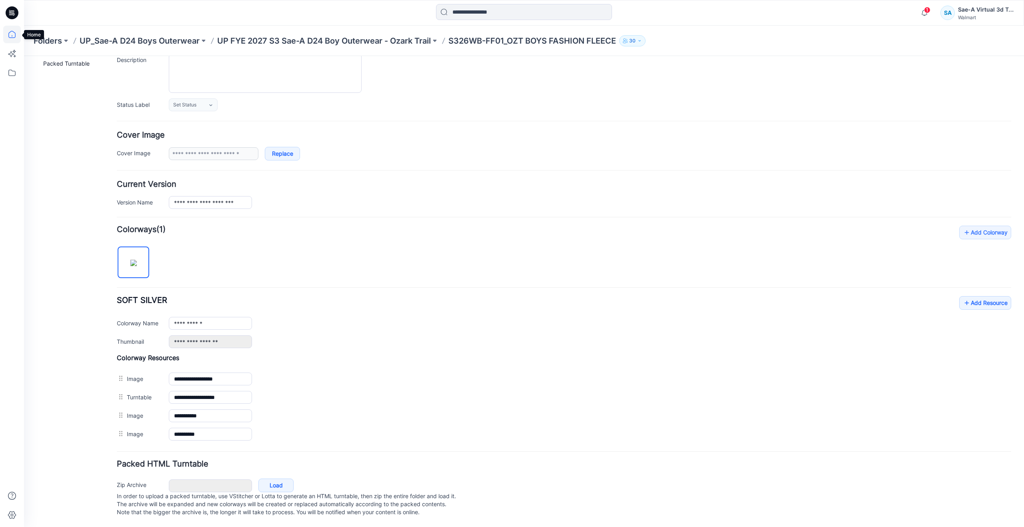
click at [8, 28] on icon at bounding box center [12, 35] width 18 height 18
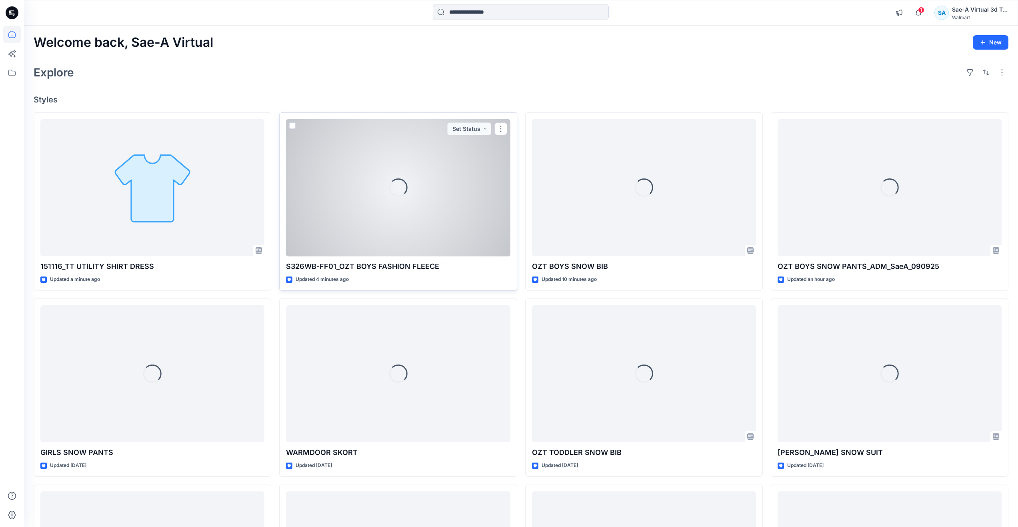
click at [341, 212] on div "Loading..." at bounding box center [398, 187] width 224 height 137
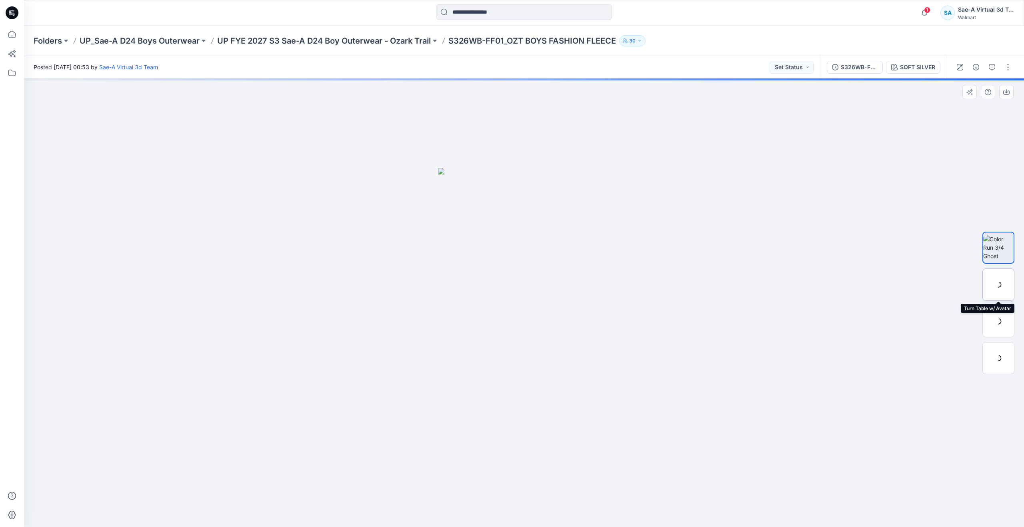
click at [1005, 285] on div at bounding box center [999, 284] width 32 height 32
drag, startPoint x: 531, startPoint y: 513, endPoint x: 433, endPoint y: 491, distance: 100.3
click at [433, 491] on icon at bounding box center [525, 503] width 242 height 30
drag, startPoint x: 428, startPoint y: 506, endPoint x: 763, endPoint y: 447, distance: 340.5
click at [763, 447] on div at bounding box center [524, 302] width 1000 height 449
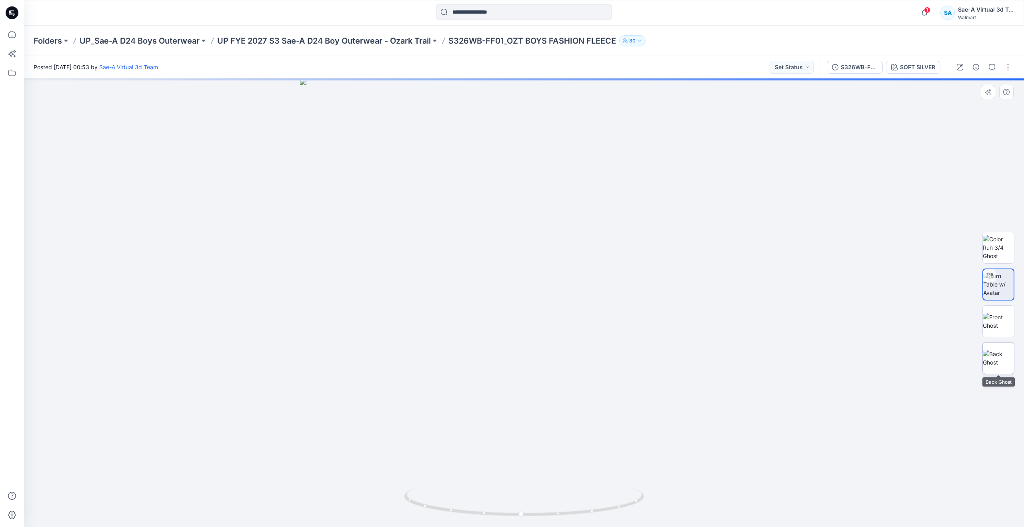
click at [1004, 358] on img at bounding box center [998, 358] width 31 height 17
click at [1011, 276] on img at bounding box center [998, 284] width 31 height 25
drag, startPoint x: 527, startPoint y: 515, endPoint x: 546, endPoint y: 469, distance: 49.9
click at [546, 469] on div at bounding box center [524, 302] width 1000 height 449
drag, startPoint x: 545, startPoint y: 336, endPoint x: 541, endPoint y: 410, distance: 74.5
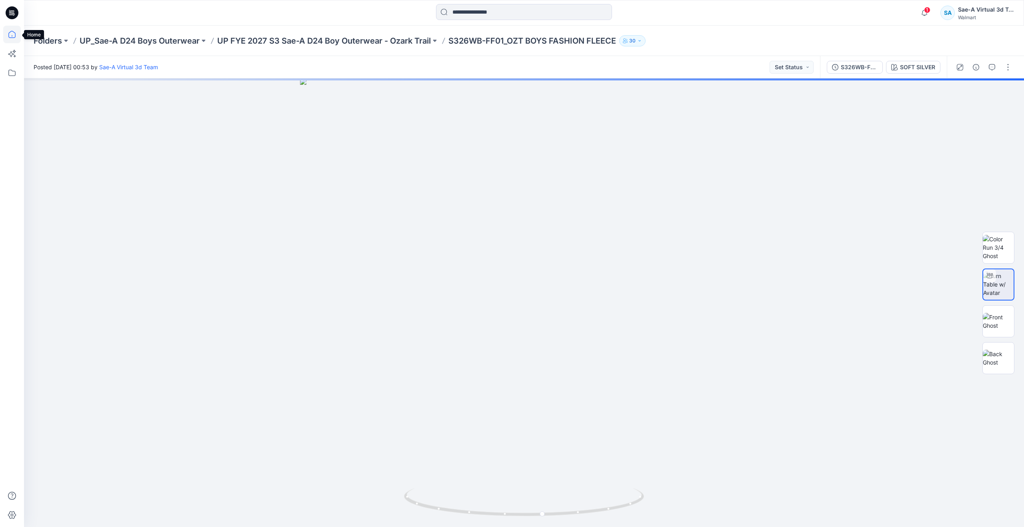
click at [15, 31] on icon at bounding box center [12, 35] width 18 height 18
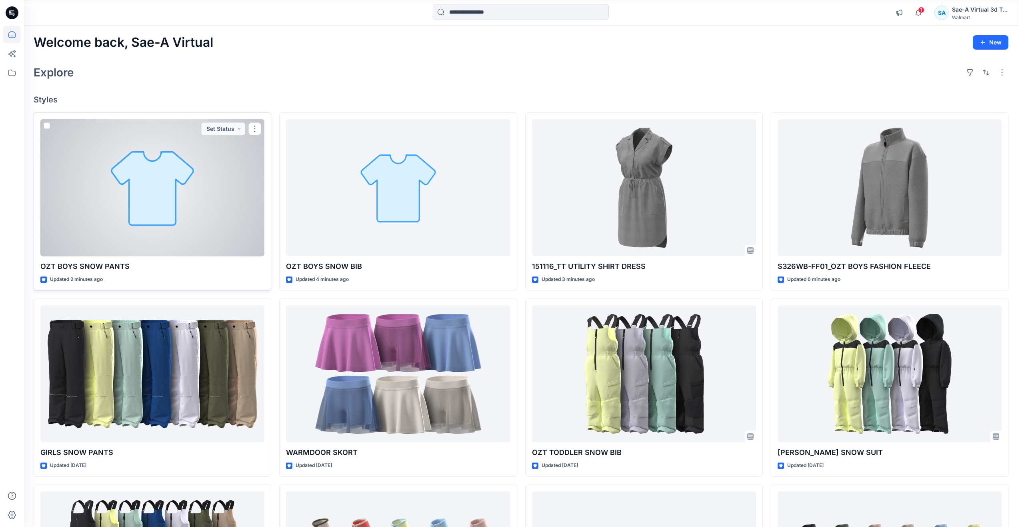
click at [108, 209] on div at bounding box center [152, 187] width 224 height 137
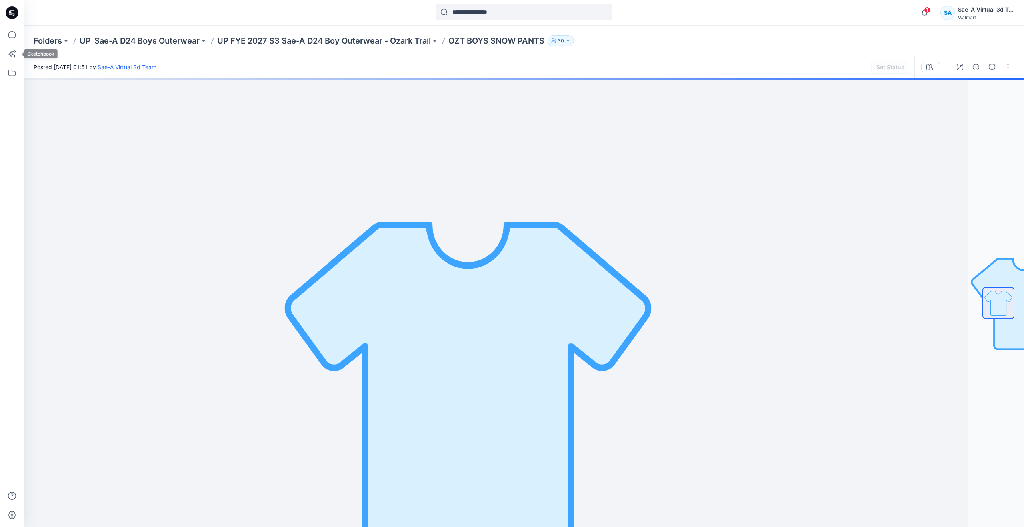
click at [14, 34] on icon at bounding box center [12, 35] width 18 height 18
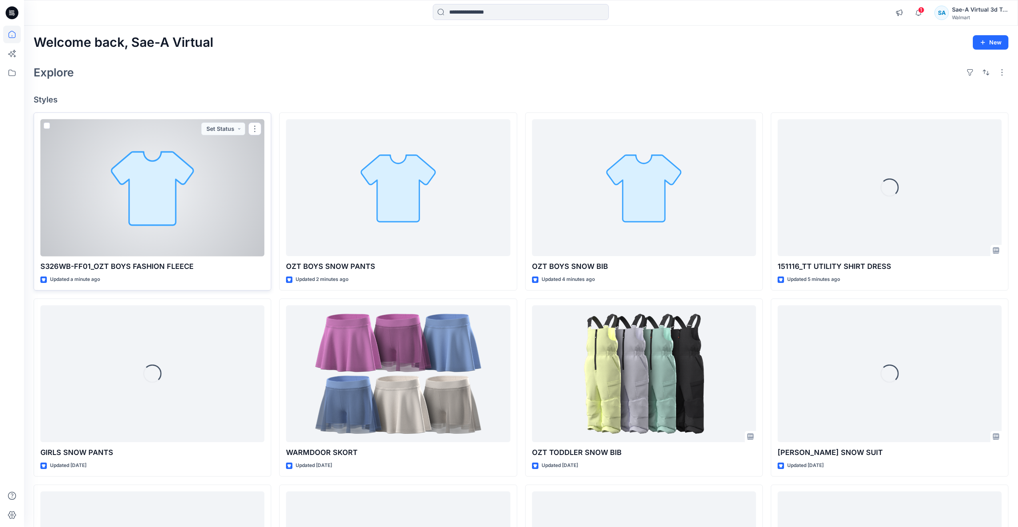
click at [166, 233] on div at bounding box center [152, 187] width 224 height 137
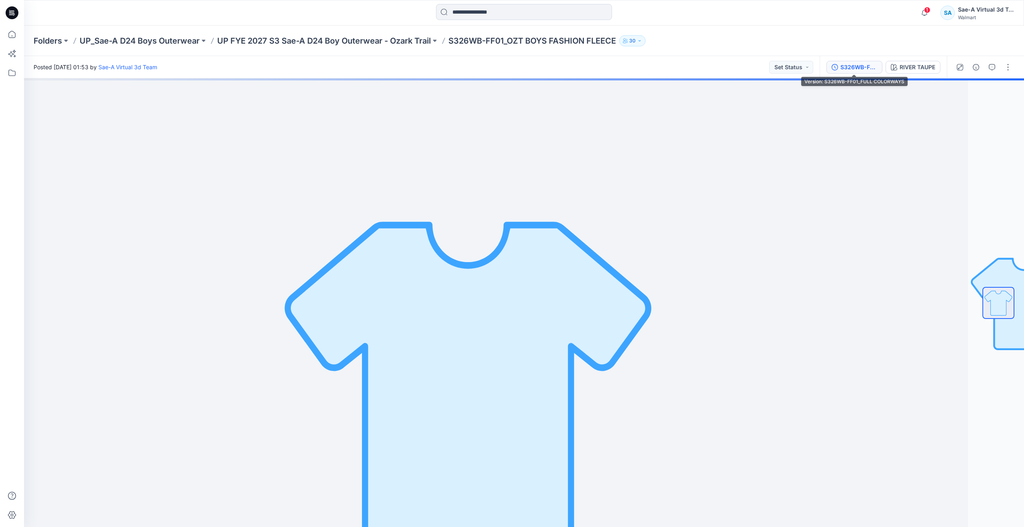
click at [853, 63] on div "S326WB-FF01_FULL COLORWAYS" at bounding box center [859, 67] width 37 height 9
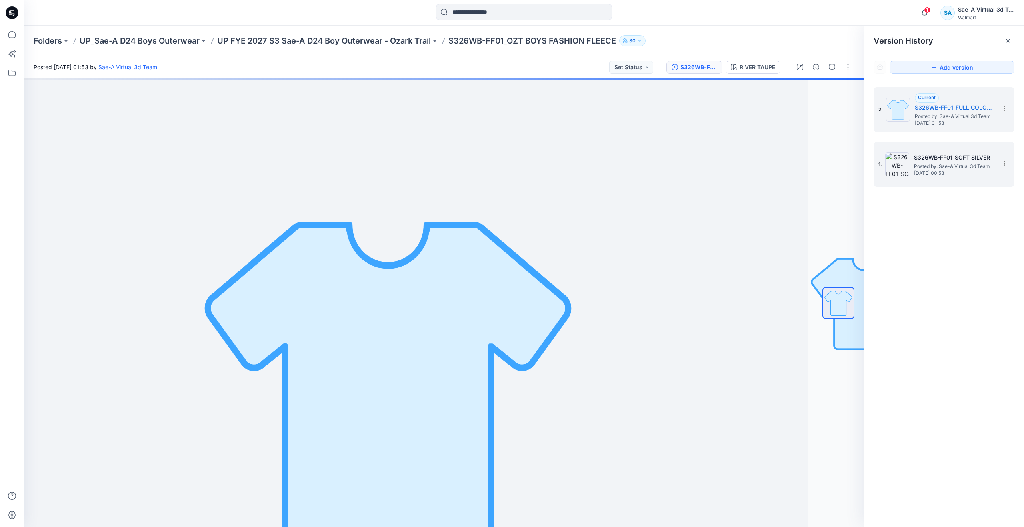
click at [918, 159] on h5 "S326WB-FF01_SOFT SILVER" at bounding box center [954, 158] width 80 height 10
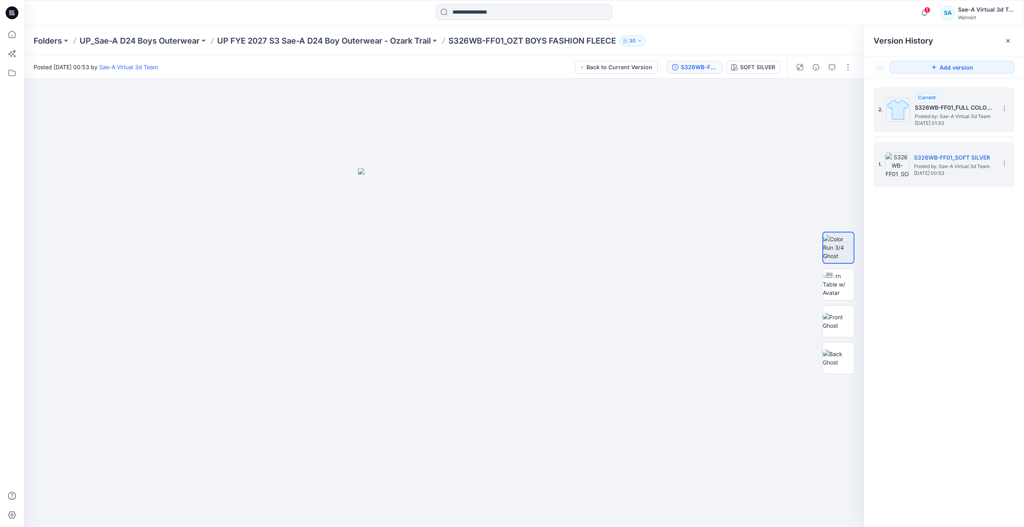
click at [910, 121] on div at bounding box center [898, 110] width 24 height 24
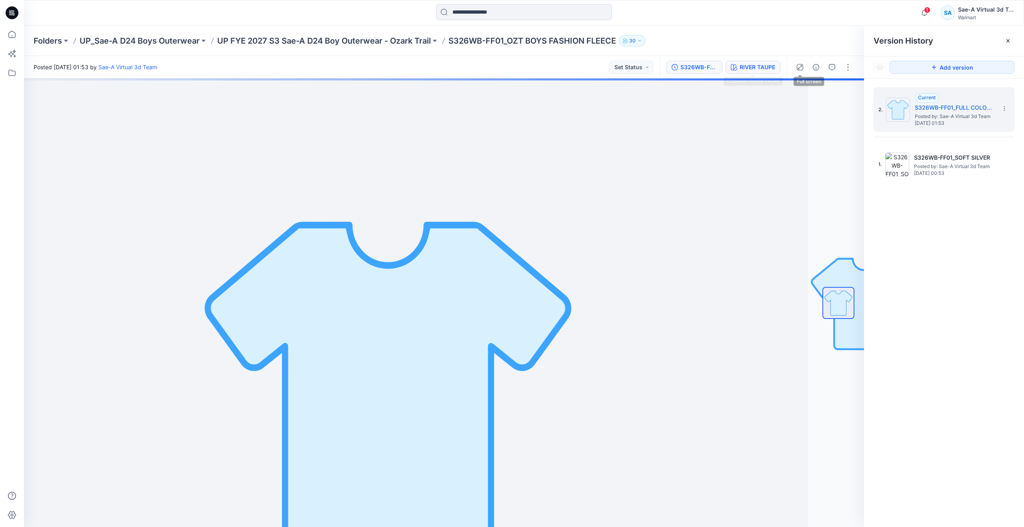
click at [743, 61] on button "RIVER TAUPE" at bounding box center [753, 67] width 55 height 13
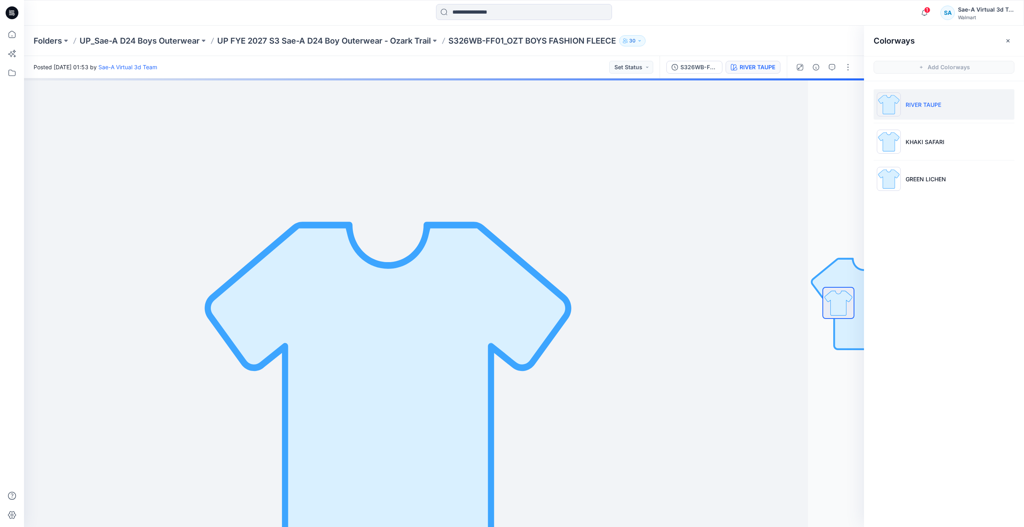
click at [745, 64] on div "RIVER TAUPE" at bounding box center [758, 67] width 36 height 9
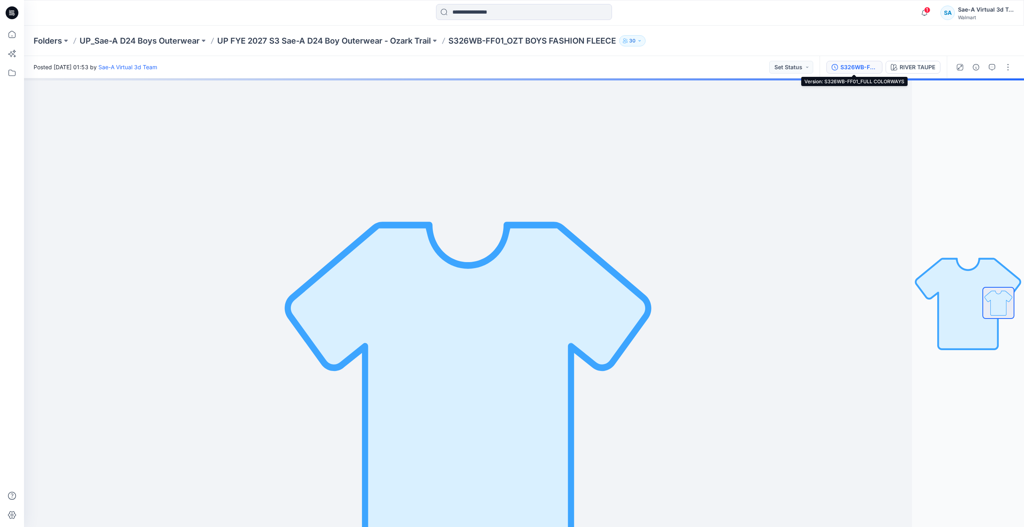
click at [864, 70] on div "S326WB-FF01_FULL COLORWAYS" at bounding box center [859, 67] width 37 height 9
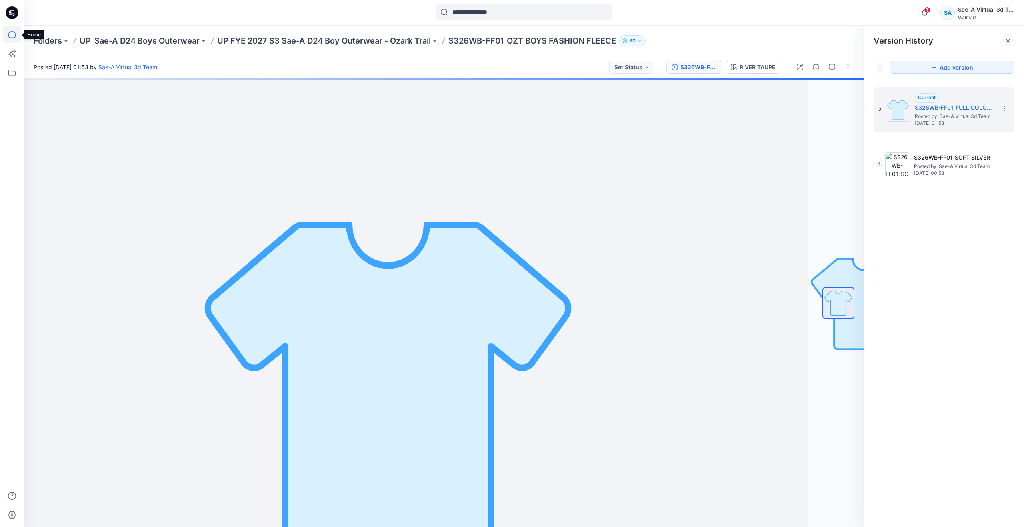
click at [13, 32] on icon at bounding box center [11, 34] width 7 height 7
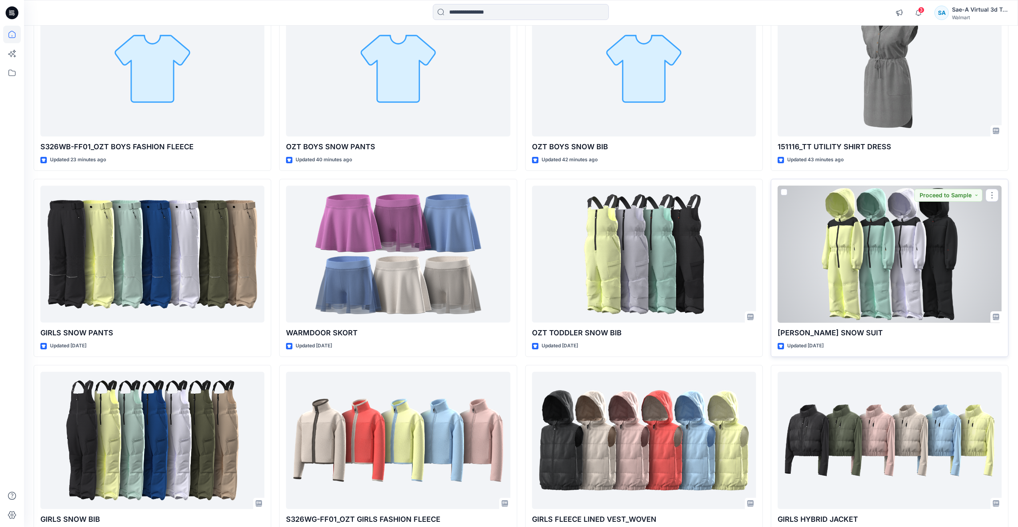
scroll to position [120, 0]
click at [888, 292] on div at bounding box center [890, 253] width 224 height 137
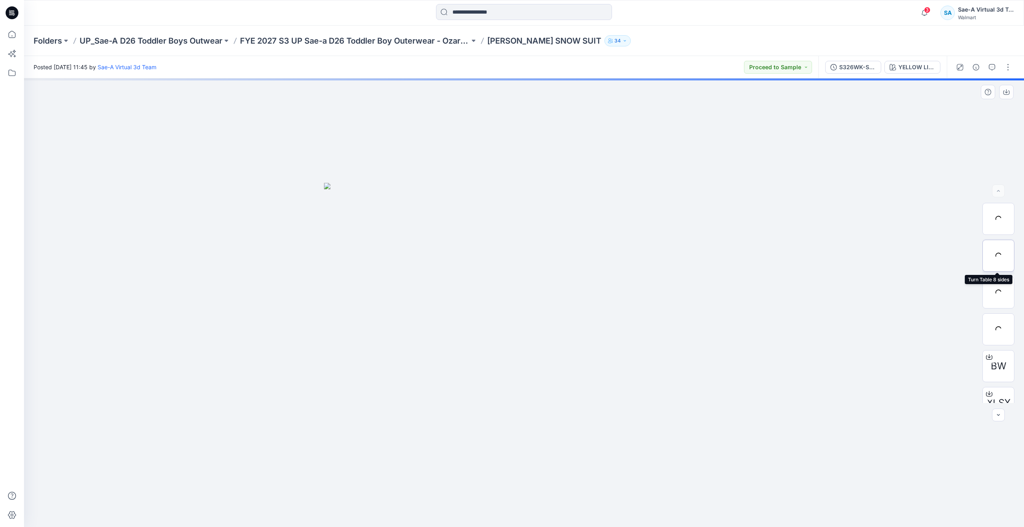
click at [1004, 252] on div at bounding box center [999, 256] width 32 height 32
click at [16, 36] on icon at bounding box center [12, 35] width 18 height 18
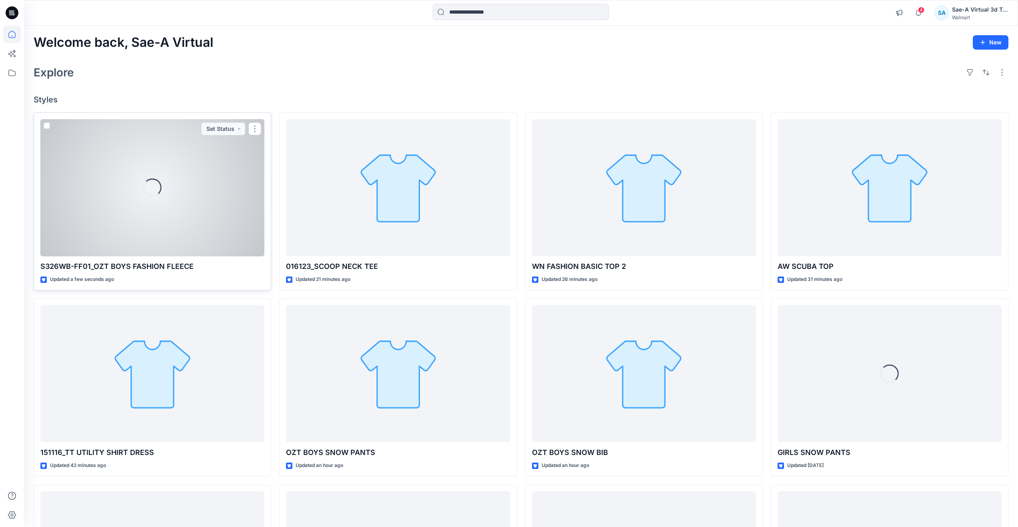
click at [108, 192] on div "Loading..." at bounding box center [152, 187] width 224 height 137
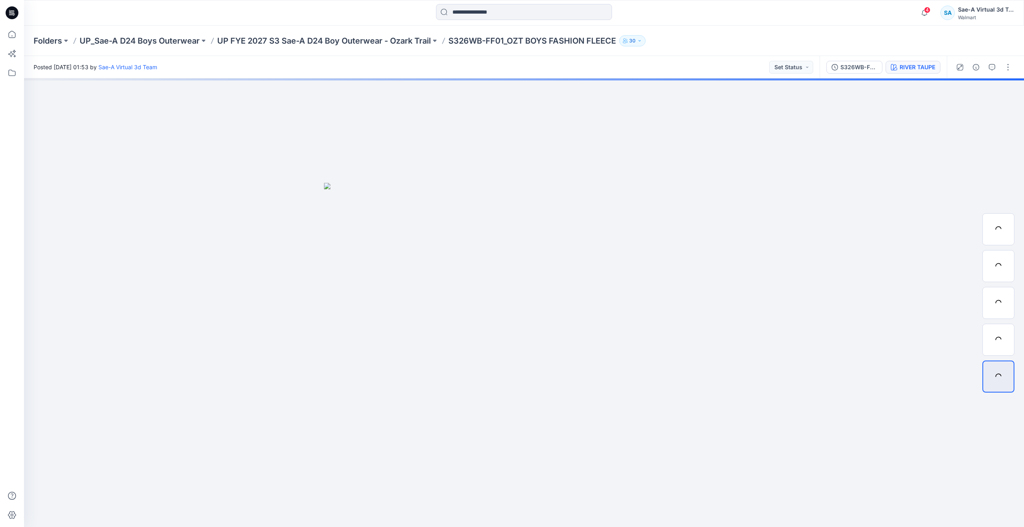
click at [912, 72] on button "RIVER TAUPE" at bounding box center [913, 67] width 55 height 13
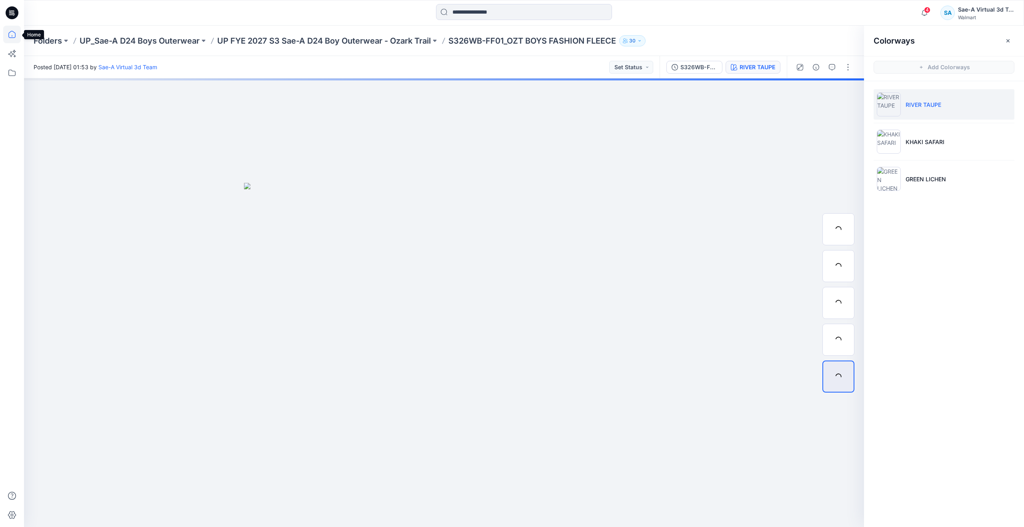
click at [5, 33] on icon at bounding box center [12, 35] width 18 height 18
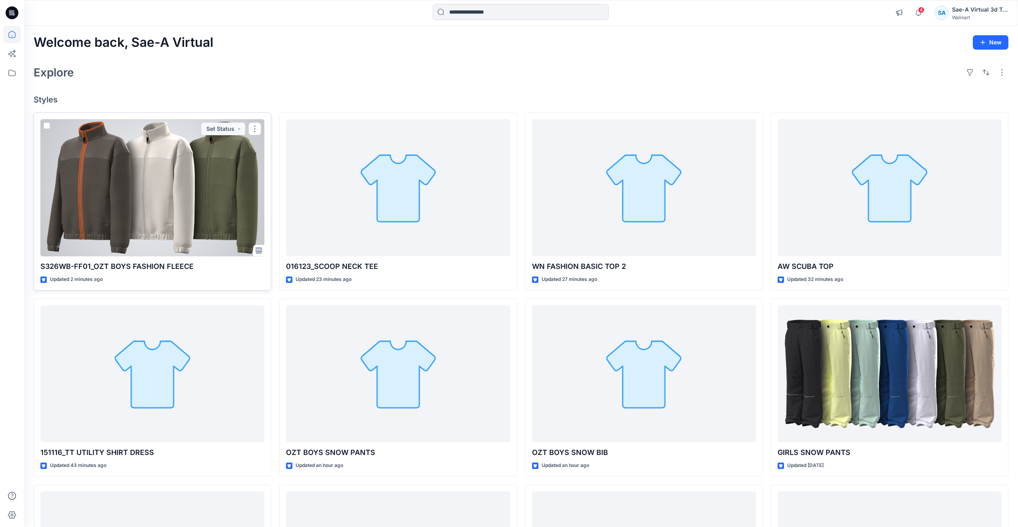
click at [164, 217] on div at bounding box center [152, 187] width 224 height 137
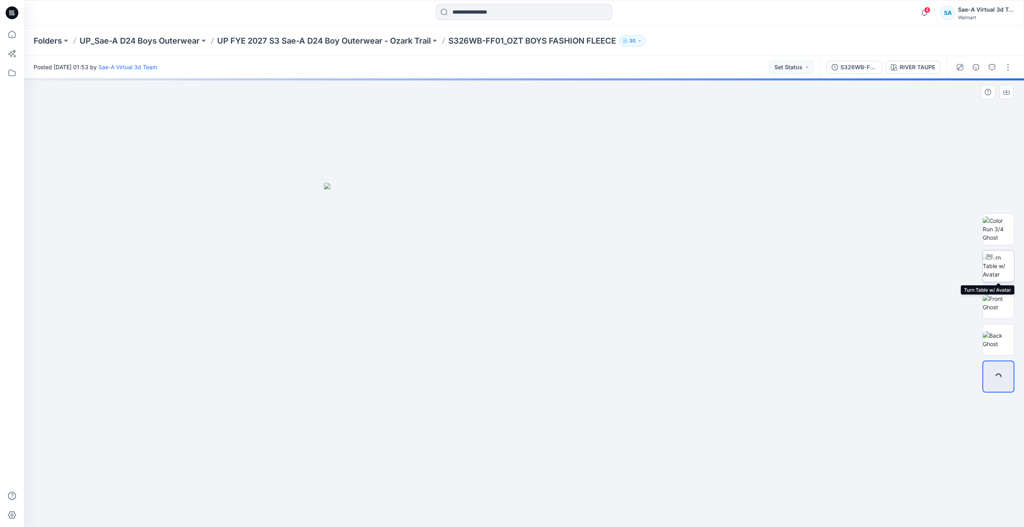
click at [990, 261] on div at bounding box center [989, 256] width 13 height 13
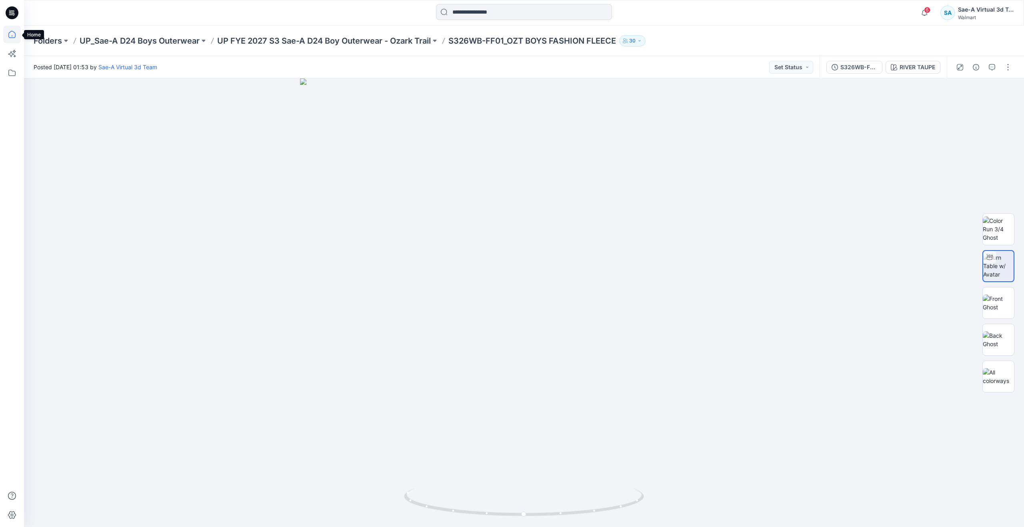
drag, startPoint x: 16, startPoint y: 38, endPoint x: 20, endPoint y: 35, distance: 4.9
click at [16, 38] on icon at bounding box center [12, 35] width 18 height 18
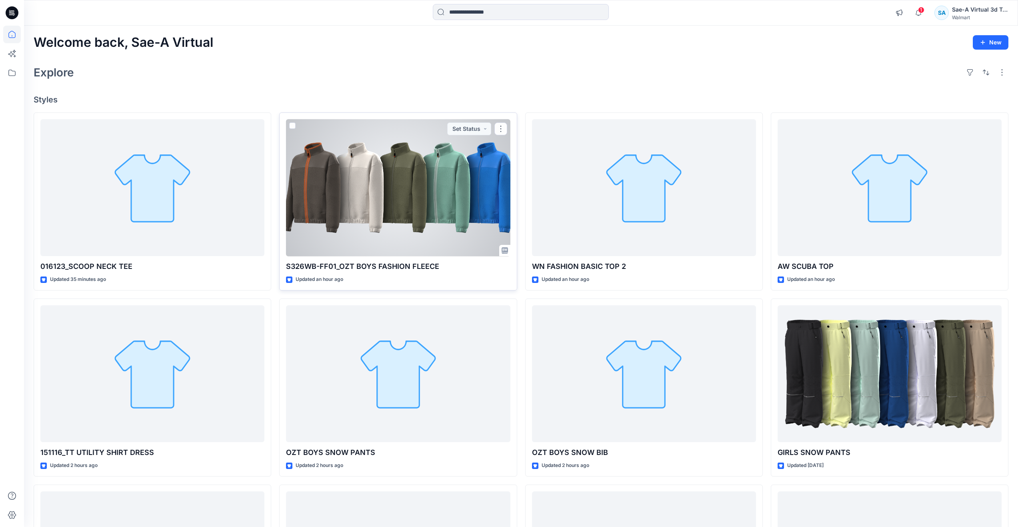
click at [368, 235] on div at bounding box center [398, 187] width 224 height 137
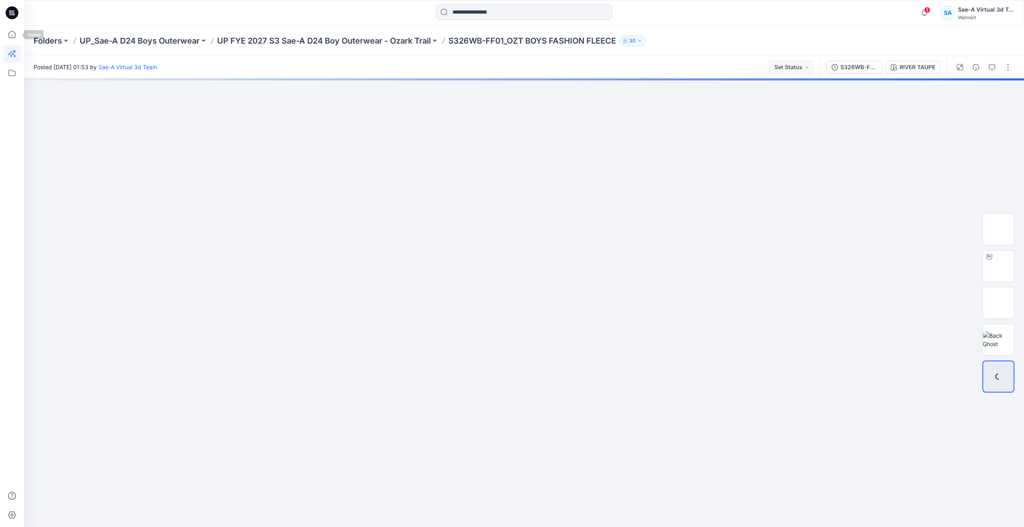
drag, startPoint x: 13, startPoint y: 41, endPoint x: 8, endPoint y: 47, distance: 7.8
click at [13, 40] on icon at bounding box center [12, 35] width 18 height 18
